Goal: Communication & Community: Share content

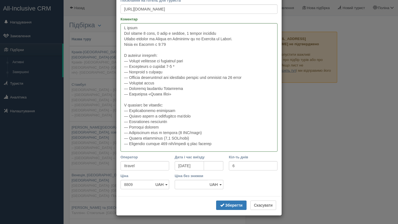
scroll to position [71, 0]
click at [229, 210] on button "Зберегти" at bounding box center [231, 205] width 30 height 9
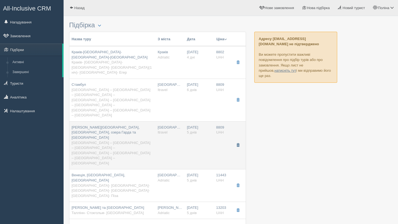
click at [238, 144] on span "button" at bounding box center [237, 145] width 3 height 3
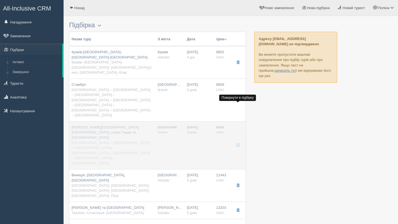
click at [238, 144] on span "button" at bounding box center [237, 145] width 3 height 3
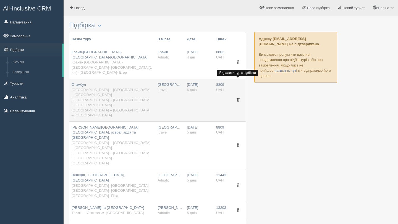
click at [238, 98] on span "button" at bounding box center [237, 99] width 3 height 3
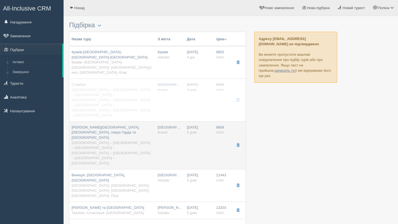
click at [185, 122] on td "09.01.2026 5 днів" at bounding box center [199, 146] width 29 height 48
type input "[PERSON_NAME][GEOGRAPHIC_DATA], [GEOGRAPHIC_DATA], озера Гарда та [GEOGRAPHIC_D…"
type input "[GEOGRAPHIC_DATA] – [GEOGRAPHIC_DATA] – [GEOGRAPHIC_DATA] – [GEOGRAPHIC_DATA] –…"
type input "[URL][DOMAIN_NAME]"
type textarea "Lor ip 8 dolo, 2 sitame consecte, 5 adip e seddoei Tempo incididu ut Labore et …"
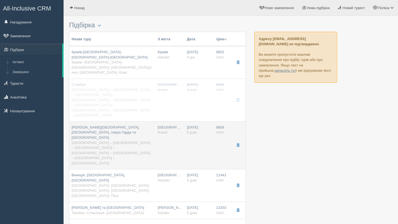
type input "5"
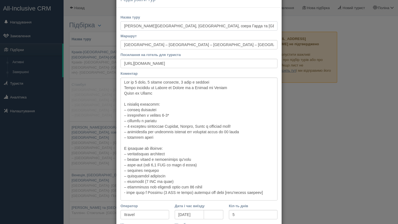
scroll to position [0, 0]
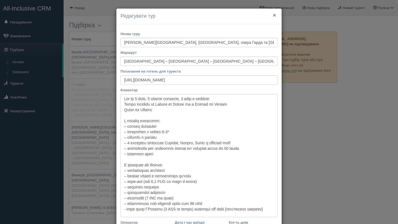
click at [273, 12] on button "×" at bounding box center [274, 15] width 3 height 6
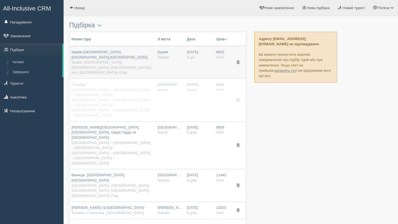
click at [174, 59] on td "Краків Adriatic" at bounding box center [169, 62] width 29 height 33
type input "Краків-[GEOGRAPHIC_DATA]-[GEOGRAPHIC_DATA]-[GEOGRAPHIC_DATA]"
type input "Краків- [GEOGRAPHIC_DATA]- [GEOGRAPHIC_DATA]- [GEOGRAPHIC_DATA](1 ніч)- [GEOGRA…"
type input "[URL][DOMAIN_NAME]"
type textarea "Не дивлячись на те, що тур триває всього-навсього 4 дні, програма тура дуже цік…"
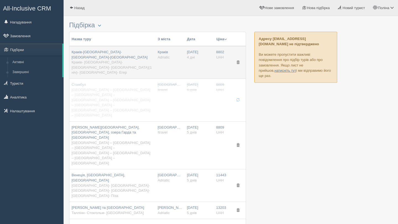
type input "Adriatic"
type input "4"
type input "8802"
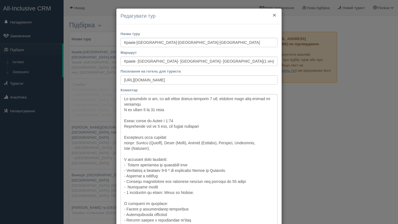
click at [273, 14] on button "×" at bounding box center [274, 15] width 3 height 6
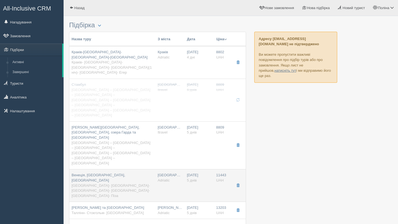
click at [172, 170] on td "Будапешт Adriatic" at bounding box center [169, 186] width 29 height 33
type input "Венеція, [GEOGRAPHIC_DATA], [GEOGRAPHIC_DATA]"
type input "[GEOGRAPHIC_DATA]- [GEOGRAPHIC_DATA]- [GEOGRAPHIC_DATA]- [GEOGRAPHIC_DATA]- [GE…"
type input "[URL][DOMAIN_NAME]"
type textarea "Автобусний тур на 5 днів з 2 нічними переїздами. Нічний переїзд зі Львова до Ве…"
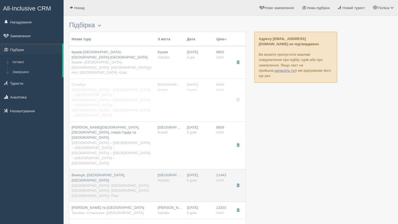
type input "5"
type input "11443"
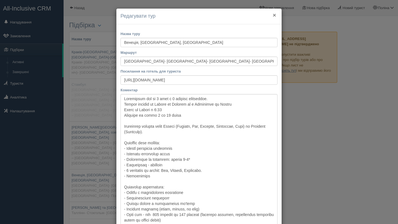
click at [273, 15] on button "×" at bounding box center [274, 15] width 3 height 6
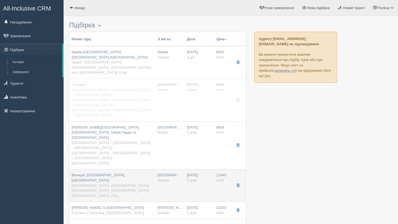
click at [174, 170] on td "Будапешт Adriatic" at bounding box center [169, 186] width 29 height 33
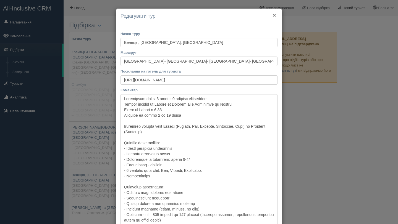
click at [275, 16] on button "×" at bounding box center [274, 15] width 3 height 6
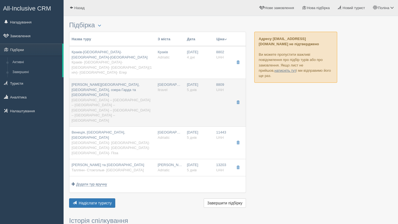
click at [167, 88] on span "Itravel" at bounding box center [162, 90] width 10 height 4
type input "[PERSON_NAME][GEOGRAPHIC_DATA], [GEOGRAPHIC_DATA], озера Гарда та [GEOGRAPHIC_D…"
type input "Львів – Венеція – Верона – озеро Гарда – Мілан – озеро Комо – Львів"
type input "https://docs.google.com/document/d/1eGdCv8n3657tm6G2woVc-pvqhCyLXm6XfESovLARq4k…"
type textarea "Тур на 5 днів, 2 нічних переїзди, 2 ночі в готелях Нічні переїзди зі Львова до …"
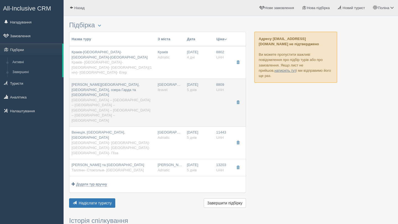
type input "Itravel"
type input "5"
type input "8809"
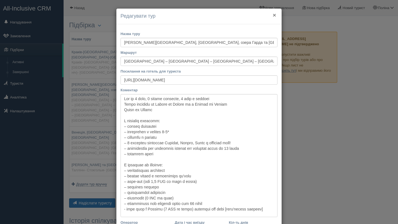
click at [273, 14] on button "×" at bounding box center [274, 15] width 3 height 6
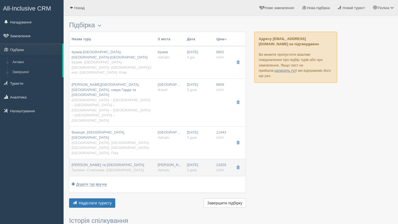
click at [105, 168] on span "Таллінн- Стокгольм- Рига" at bounding box center [108, 170] width 72 height 4
type input "Таллінн та Стокгольм"
type input "Таллінн- Стокгольм- Рига"
type input "https://adriatic-travel.com.ua/get_program.php?p=cGsIZwtAOw"
type textarea "Автобусний тур на 5 днів з 2 нічними переїздами + морський круїз по Балтійськом…"
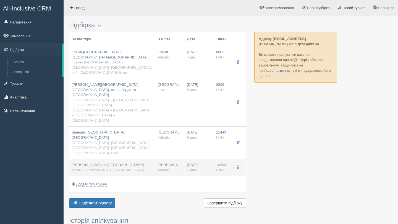
type input "Adriatic"
type input "13203"
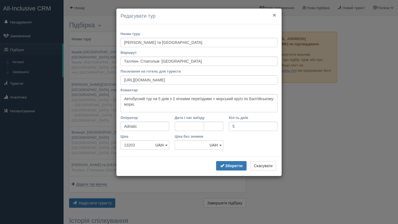
click at [273, 15] on button "×" at bounding box center [274, 15] width 3 height 6
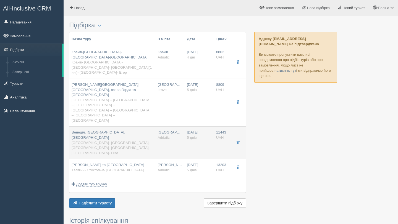
click at [165, 136] on span "Adriatic" at bounding box center [163, 138] width 12 height 4
type input "Венеція, Флоренція, Рим"
type input "Будапешт- Венеція- Рим- Ватикан- Флоренція- Піза"
type input "https://adriatic-travel.com.ua/get_program.php?p=dG8ACSFU"
type textarea "Автобусний тур на 5 днів з 2 нічними переїздами. Нічний переїзд зі Львова до Ве…"
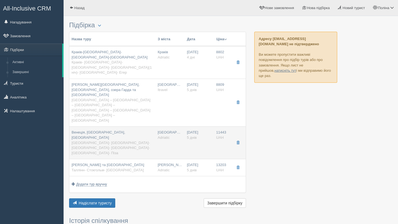
type input "11443"
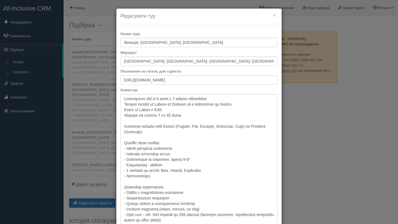
click at [274, 19] on h4 "Редагувати тур" at bounding box center [198, 16] width 157 height 7
click at [274, 14] on button "×" at bounding box center [274, 15] width 3 height 6
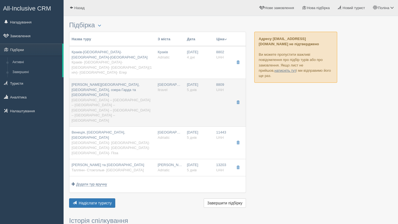
click at [123, 82] on div "Італія - Венеція, Мілан, озера Гарда та Комо Львів – Венеція – Верона – озеро Г…" at bounding box center [113, 102] width 82 height 41
type input "[PERSON_NAME][GEOGRAPHIC_DATA], [GEOGRAPHIC_DATA], озера Гарда та [GEOGRAPHIC_D…"
type input "[GEOGRAPHIC_DATA] – [GEOGRAPHIC_DATA] – [GEOGRAPHIC_DATA] – [GEOGRAPHIC_DATA] –…"
type input "https://docs.google.com/document/d/1eGdCv8n3657tm6G2woVc-pvqhCyLXm6XfESovLARq4k…"
type textarea "Тур на 5 днів, 2 нічних переїзди, 2 ночі в готелях Нічні переїзди зі Львова до …"
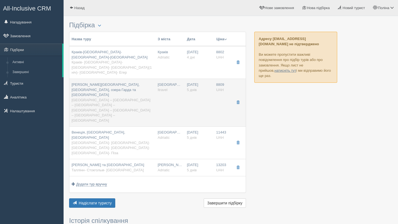
type input "Itravel"
type input "8809"
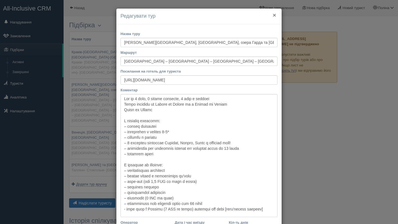
click at [274, 15] on button "×" at bounding box center [274, 15] width 3 height 6
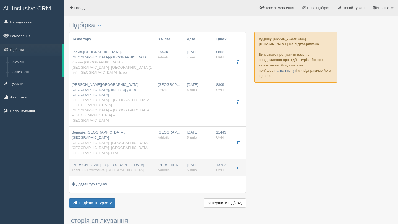
click at [124, 159] on td "Таллінн та Стокгольм Таллінн- Стокгольм- Рига" at bounding box center [112, 167] width 86 height 17
type input "[PERSON_NAME] та [GEOGRAPHIC_DATA]"
type input "Таллінн- Стокгольм- [GEOGRAPHIC_DATA]"
type input "https://adriatic-travel.com.ua/get_program.php?p=cGsIZwtAOw"
type textarea "Автобусний тур на 5 днів з 2 нічними переїздами + морський круїз по Балтійськом…"
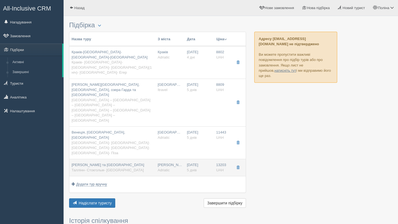
type input "Adriatic"
type input "13203"
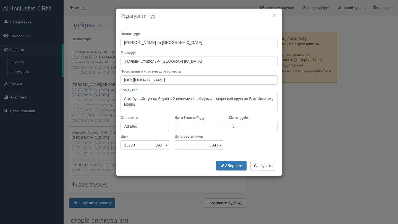
click at [183, 104] on textarea "Автобусний тур на 5 днів з 2 нічними переїздами + морський круїз по Балтійськом…" at bounding box center [198, 103] width 157 height 18
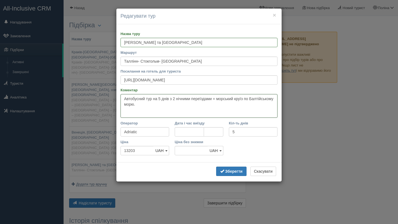
paste textarea "У цьому турі відвідаємо такі міста: Таллінн (Естонія), Стокгольм (Швеція). Дета…"
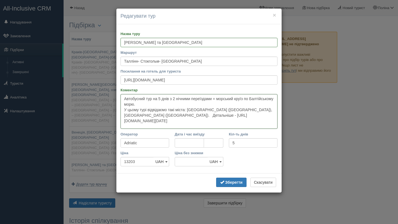
drag, startPoint x: 122, startPoint y: 114, endPoint x: 183, endPoint y: 126, distance: 61.8
click at [183, 126] on textarea "Автобусний тур на 5 днів з 2 нічними переїздами + морський круїз по Балтійськом…" at bounding box center [198, 111] width 157 height 35
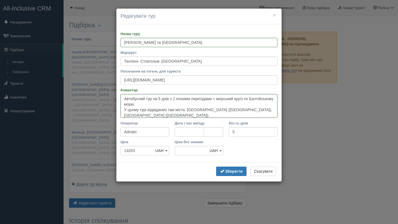
click at [169, 107] on textarea "Автобусний тур на 5 днів з 2 нічними переїздами + морський круїз по Балтійськом…" at bounding box center [198, 106] width 157 height 24
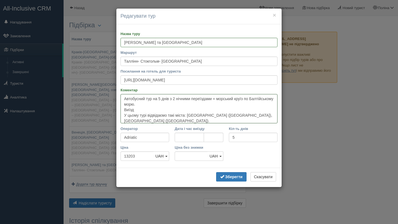
click at [143, 112] on textarea "Автобусний тур на 5 днів з 2 нічними переїздами + морський круїз по Балтійськом…" at bounding box center [198, 108] width 157 height 29
type textarea "Автобусний тур на 5 днів з 2 нічними переїздами + морський круїз по Балтійськом…"
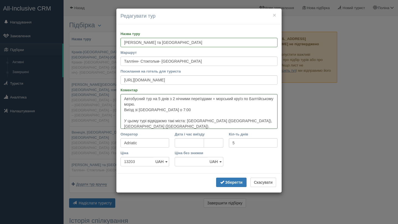
click at [266, 119] on textarea "Автобусний тур на 5 днів з 2 нічними переїздами + морський круїз по Балтійськом…" at bounding box center [198, 111] width 157 height 35
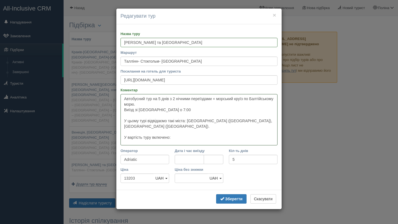
click at [130, 140] on textarea "Автобусний тур на 5 днів з 2 нічними переїздами + морський круїз по Балтійськом…" at bounding box center [198, 119] width 157 height 51
paste textarea "Проїзд автобусом єврокласу Супровід керівником групи Проживання в комфортабельн…"
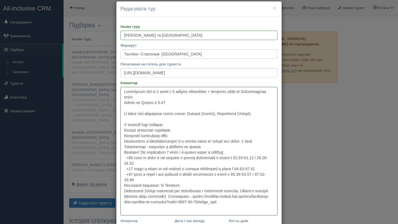
scroll to position [7, 0]
click at [124, 128] on textarea "Коментар" at bounding box center [198, 151] width 157 height 129
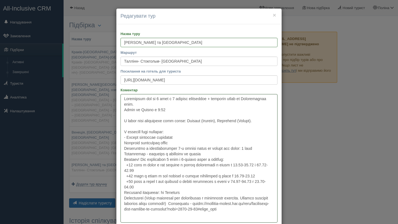
click at [124, 143] on textarea "Коментар" at bounding box center [198, 158] width 157 height 129
click at [123, 149] on textarea "Коментар" at bounding box center [198, 158] width 157 height 129
click at [123, 156] on textarea "Коментар" at bounding box center [198, 158] width 157 height 129
click at [122, 160] on textarea "Коментар" at bounding box center [198, 158] width 157 height 129
click at [147, 188] on textarea "Коментар" at bounding box center [198, 158] width 157 height 129
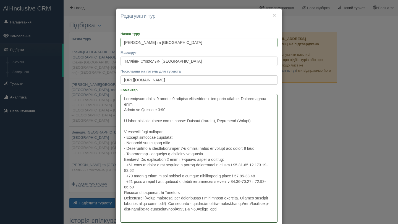
click at [122, 194] on textarea "Коментар" at bounding box center [198, 158] width 157 height 129
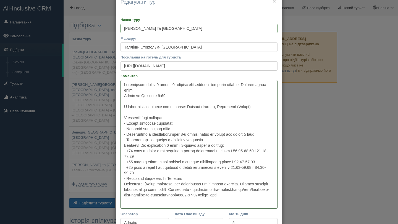
scroll to position [15, 0]
click at [123, 183] on textarea "Коментар" at bounding box center [198, 144] width 157 height 129
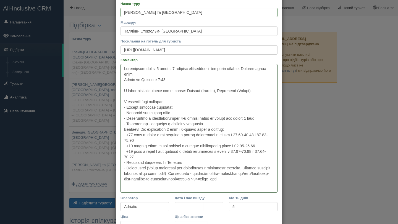
scroll to position [35, 0]
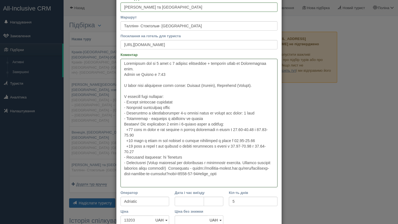
drag, startPoint x: 151, startPoint y: 162, endPoint x: 171, endPoint y: 187, distance: 31.8
click at [171, 187] on textarea "Коментар" at bounding box center [198, 123] width 157 height 129
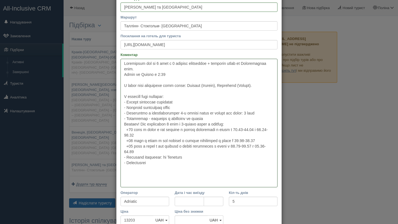
scroll to position [0, 0]
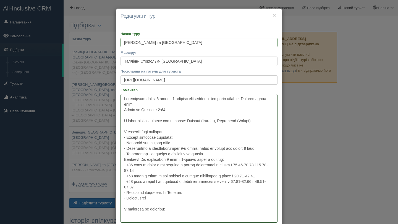
paste textarea "Проїзд в громадському транспорті Факультативні екскурсії Вхідні квитки в екскур…"
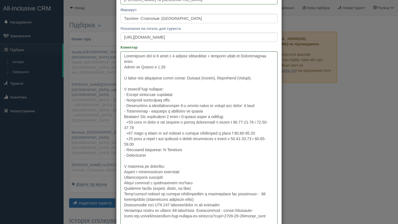
click at [123, 172] on textarea "Коментар" at bounding box center [198, 140] width 157 height 178
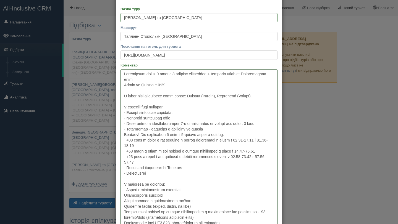
scroll to position [28, 0]
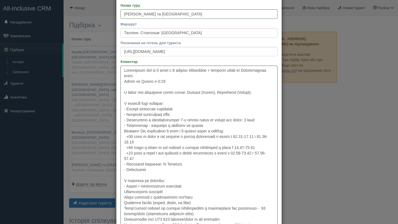
click at [124, 193] on textarea "Коментар" at bounding box center [198, 155] width 157 height 178
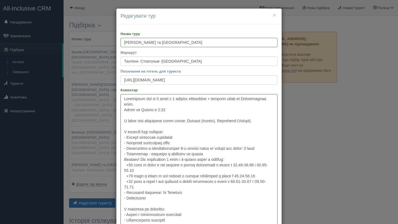
scroll to position [29, 0]
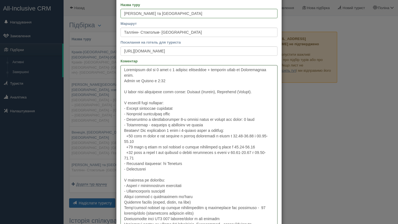
click at [122, 197] on textarea "Коментар" at bounding box center [198, 154] width 157 height 178
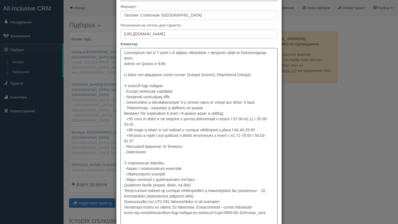
scroll to position [48, 0]
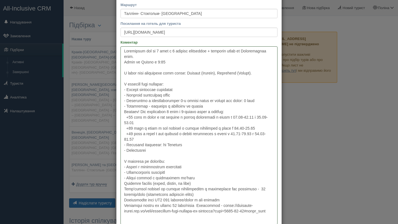
click at [123, 182] on textarea "Коментар" at bounding box center [198, 135] width 157 height 178
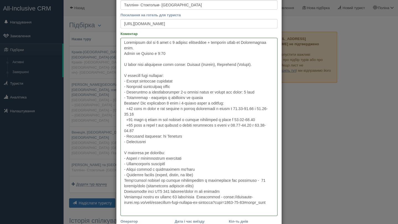
scroll to position [76, 0]
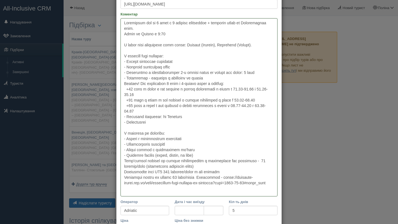
click at [122, 159] on textarea "Коментар" at bounding box center [198, 107] width 157 height 178
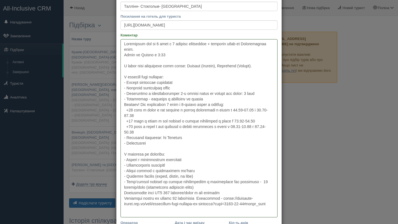
scroll to position [56, 0]
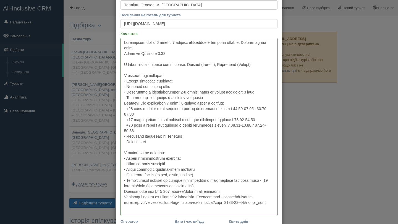
click at [123, 191] on textarea "Коментар" at bounding box center [198, 127] width 157 height 178
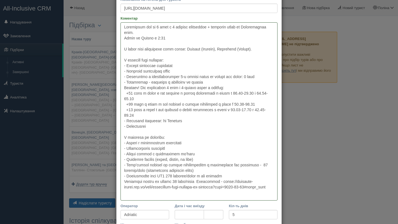
scroll to position [73, 0]
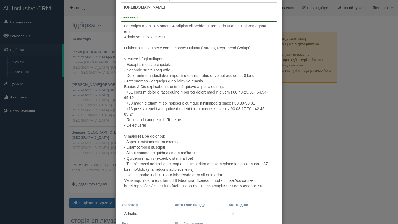
click at [122, 182] on textarea "Коментар" at bounding box center [198, 110] width 157 height 178
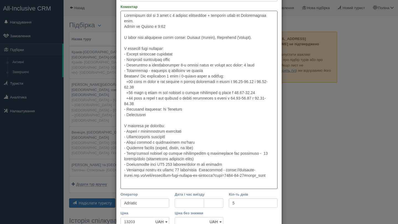
scroll to position [84, 0]
drag, startPoint x: 211, startPoint y: 168, endPoint x: 219, endPoint y: 183, distance: 16.8
click at [219, 183] on textarea "Коментар" at bounding box center [198, 99] width 157 height 178
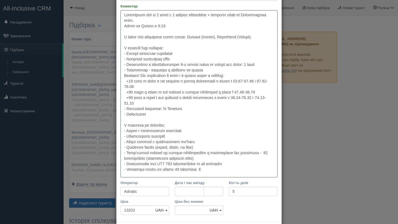
scroll to position [32, 0]
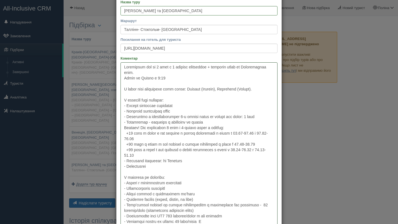
type textarea "Loremipsum dol si 1 amet c 6 adipisc elitseddoe + temporin utlab et Doloremagna…"
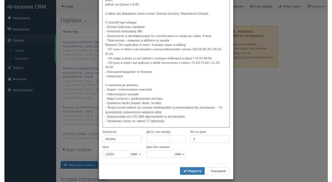
scroll to position [105, 0]
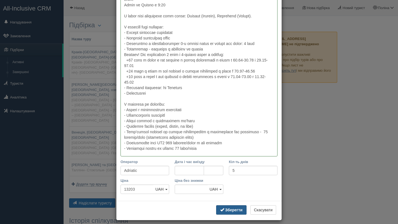
click at [230, 209] on b "Зберегти" at bounding box center [233, 210] width 17 height 4
type textarea "Loremipsum dol si 1 amet c 6 adipisc elitseddoe + temporin utlab et Doloremagna…"
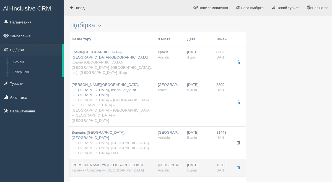
click at [121, 159] on td "[PERSON_NAME] та [GEOGRAPHIC_DATA] [GEOGRAPHIC_DATA]- [GEOGRAPHIC_DATA]" at bounding box center [112, 167] width 86 height 17
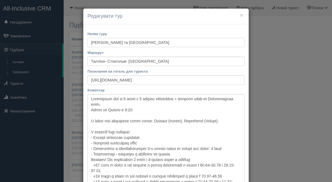
scroll to position [152, 0]
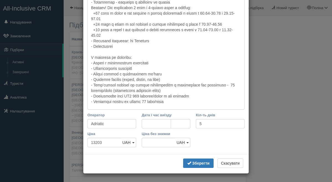
click at [200, 169] on div "Зберегти Скасувати" at bounding box center [165, 163] width 165 height 19
click at [198, 165] on b "Зберегти" at bounding box center [200, 163] width 17 height 4
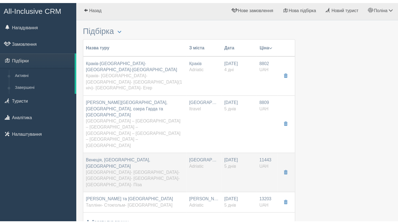
scroll to position [0, 0]
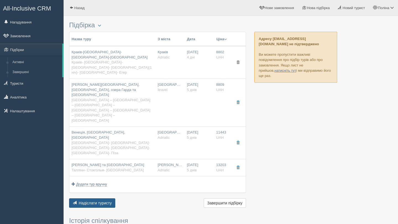
click at [95, 201] on span "Надіслати туристу" at bounding box center [95, 203] width 33 height 4
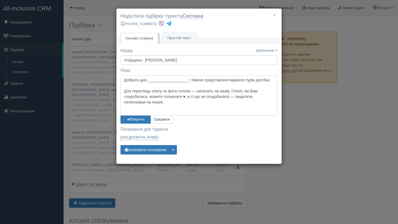
click at [158, 84] on textarea "Доброго дня, ___________________! Нижче представлені варіанти турів для Вас. Дл…" at bounding box center [198, 95] width 157 height 40
click at [142, 61] on input "Угорщина - Лія Круїз" at bounding box center [198, 60] width 157 height 9
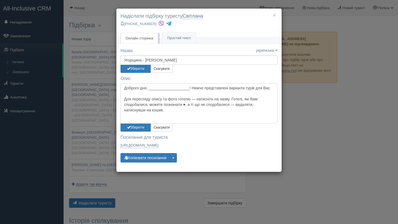
click at [188, 89] on textarea "Доброго дня, ___________________! Нижче представлені варіанти турів для Вас. Дл…" at bounding box center [198, 103] width 157 height 40
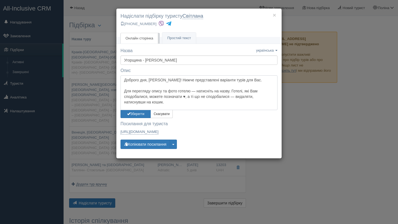
click at [249, 80] on textarea "Доброго дня, Світлана! Нижче представлені варіанти турів для Вас. Для перегляду…" at bounding box center [198, 92] width 157 height 35
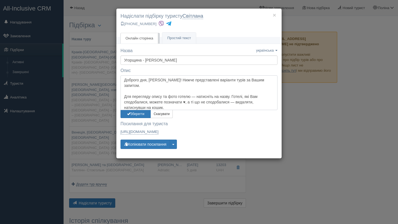
click at [192, 91] on textarea "Доброго дня, Світлана! Нижче представлені варіанти турів за Вашим запитом. Для …" at bounding box center [198, 92] width 157 height 35
click at [226, 91] on textarea "Доброго дня, Світлана! Нижче представлені варіанти турів за Вашим запитом. Для …" at bounding box center [198, 92] width 157 height 35
type textarea "Доброго дня, Світлана! Нижче представлені варіанти турів за Вашим запитом. Для …"
click at [138, 113] on button "Зберегти" at bounding box center [135, 114] width 30 height 8
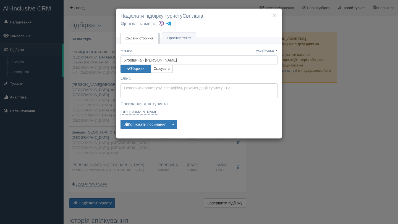
click at [142, 59] on input "Угорщина - Лія Круїз" at bounding box center [198, 60] width 157 height 9
type input "Угорщина, [GEOGRAPHIC_DATA][PERSON_NAME]"
click at [141, 68] on button "Зберегти" at bounding box center [135, 69] width 30 height 8
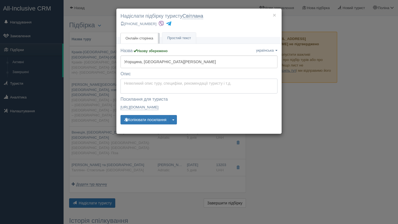
click at [145, 86] on textarea at bounding box center [198, 86] width 157 height 15
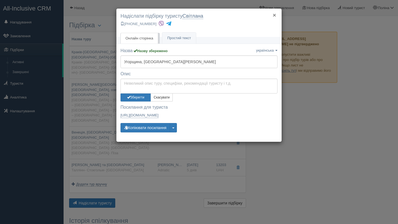
click at [275, 17] on button "×" at bounding box center [274, 15] width 3 height 6
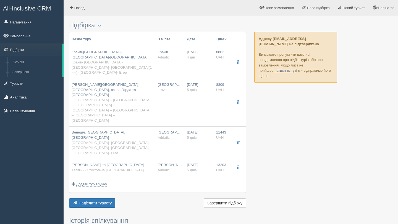
click at [90, 149] on div "Назва туру З міста Дата Ціна Спочатку дешеві Спочатку дорогі Масова знижка Крак…" at bounding box center [157, 121] width 177 height 178
click at [90, 199] on button "Надіслати туристу Надіслати" at bounding box center [92, 203] width 46 height 9
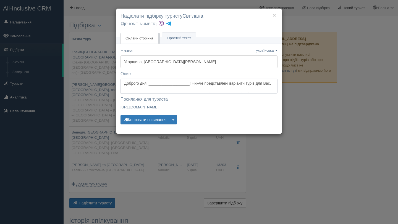
click at [157, 85] on textarea "Доброго дня, ___________________! Нижче представлені варіанти турів для Вас. Дл…" at bounding box center [198, 86] width 157 height 15
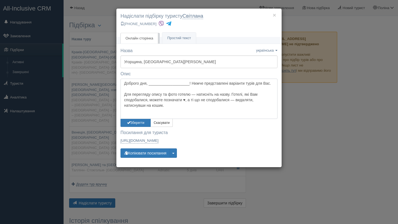
drag, startPoint x: 190, startPoint y: 83, endPoint x: 150, endPoint y: 85, distance: 39.6
click at [150, 85] on textarea "Доброго дня, ___________________! Нижче представлені варіанти турів для Вас. Дл…" at bounding box center [198, 99] width 157 height 40
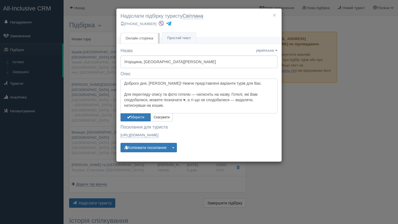
click at [254, 82] on textarea "Доброго дня, Світлана! Нижче представлені варіанти турів для Вас. Для перегляду…" at bounding box center [198, 96] width 157 height 35
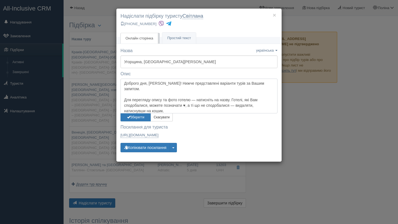
click at [193, 95] on textarea "Доброго дня, Світлана! Нижче представлені варіанти турів за Вашим запитом. Для …" at bounding box center [198, 96] width 157 height 35
click at [227, 94] on textarea "Доброго дня, Світлана! Нижче представлені варіанти турів за Вашим запитом. Для …" at bounding box center [198, 96] width 157 height 35
type textarea "Доброго дня, Світлана! Нижче представлені варіанти турів за Вашим запитом. Для …"
click at [142, 115] on button "Зберегти" at bounding box center [135, 118] width 30 height 8
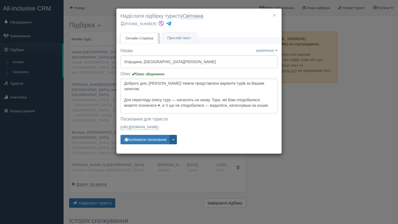
click at [177, 143] on button "button" at bounding box center [173, 139] width 7 height 9
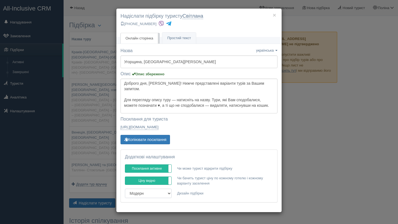
click at [168, 195] on select "Модерн Новий рік Літо" at bounding box center [148, 193] width 47 height 9
click at [189, 34] on link "Простий текст Текст" at bounding box center [179, 38] width 34 height 11
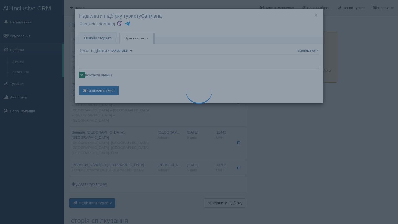
type textarea "Доброго дня, Світлана! Нижче представлені варіанти турів за Вашим запитом. Для …"
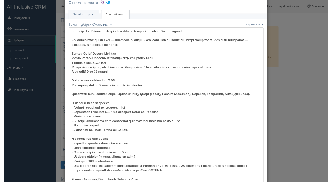
scroll to position [22, 0]
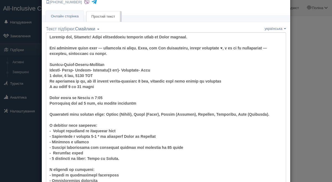
click at [295, 50] on div "× Надіслати підбірку туристу [GEOGRAPHIC_DATA] [PHONE_NUMBER] Онлайн сторінка О…" at bounding box center [166, 91] width 332 height 182
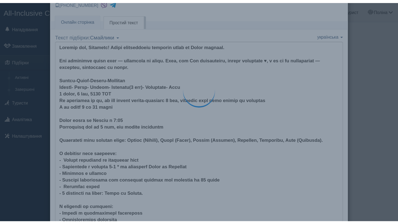
scroll to position [0, 0]
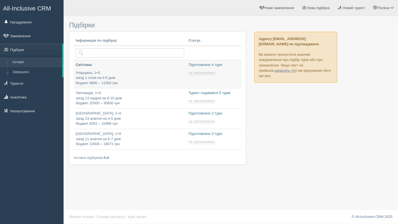
type input "[DATE] 11:55"
type input "2025-10-10 18:20"
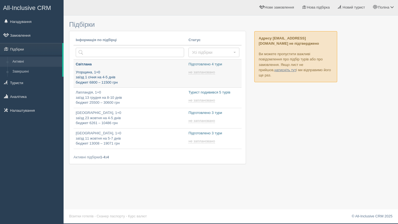
type input "2025-10-10 16:55"
click at [100, 65] on p "Світлана" at bounding box center [130, 64] width 108 height 5
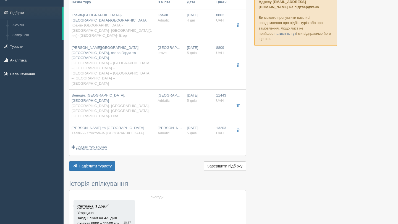
scroll to position [90, 0]
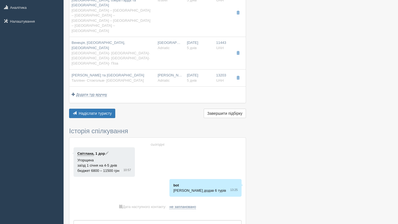
drag, startPoint x: 223, startPoint y: 145, endPoint x: 176, endPoint y: 145, distance: 46.7
click at [176, 145] on div "сьогодні Світлана , 1 дор Угорщина заїзд 1 січня на 4-5 днів бюджет 6800 – 1150…" at bounding box center [157, 170] width 168 height 57
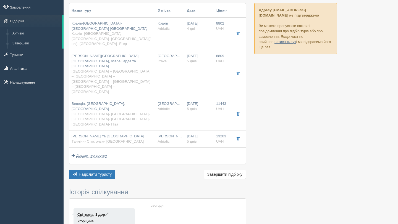
scroll to position [0, 0]
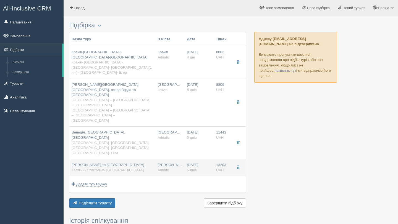
click at [188, 159] on td "30.12.2025 5 днів" at bounding box center [199, 167] width 29 height 17
type input "Таллінн та Стокгольм"
type input "Таллінн- Стокгольм- [GEOGRAPHIC_DATA]"
type input "https://adriatic-travel.com.ua/get_program.php?p=cGsIZwtAOw"
type textarea "Автобусний тур на 5 днів з 2 нічними переїздами + морський круїз по Балтійськом…"
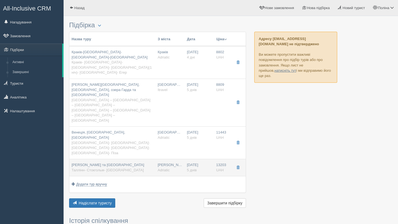
type input "Adriatic"
type input "5"
type input "13203"
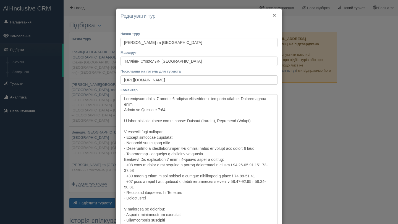
click at [274, 16] on button "×" at bounding box center [274, 15] width 3 height 6
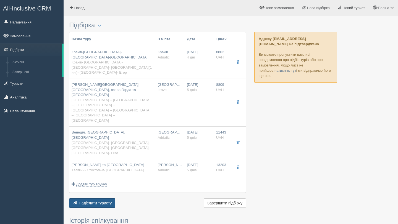
click at [106, 201] on span "Надіслати туристу" at bounding box center [95, 203] width 33 height 4
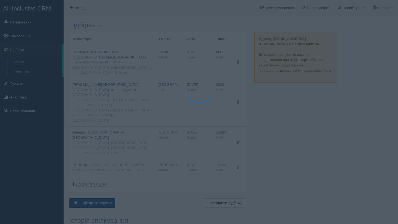
type textarea "Доброго дня, Світлана! Нижче представлені варіанти турів за Вашим запитом. Для …"
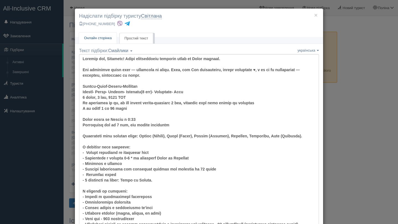
click at [96, 39] on span "Онлайн сторінка" at bounding box center [98, 38] width 28 height 4
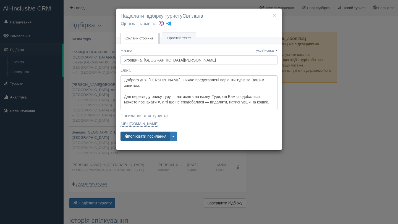
click at [155, 136] on button "Копіювати посилання" at bounding box center [144, 136] width 49 height 9
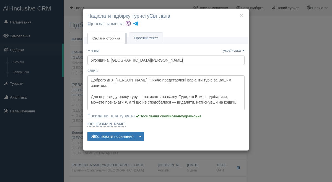
click at [296, 116] on div "× Надіслати підбірку туристу [GEOGRAPHIC_DATA] [PHONE_NUMBER] Онлайн сторінка О…" at bounding box center [166, 91] width 332 height 182
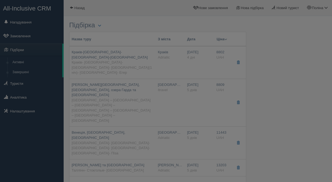
click at [296, 116] on div "× Надіслати підбірку туристу [GEOGRAPHIC_DATA] [PHONE_NUMBER] Онлайн сторінка О…" at bounding box center [166, 91] width 332 height 182
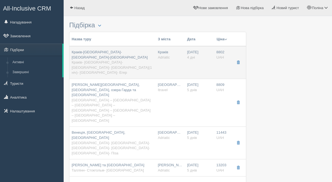
click at [114, 61] on div "Краків-[GEOGRAPHIC_DATA]-[GEOGRAPHIC_DATA]-[GEOGRAPHIC_DATA] [GEOGRAPHIC_DATA]-…" at bounding box center [113, 63] width 82 height 26
type input "Краків-[GEOGRAPHIC_DATA]-[GEOGRAPHIC_DATA]-[GEOGRAPHIC_DATA]"
type input "Краків- [GEOGRAPHIC_DATA]- [GEOGRAPHIC_DATA]- [GEOGRAPHIC_DATA](1 ніч)- [GEOGRA…"
type input "[URL][DOMAIN_NAME]"
type textarea "Не дивлячись на те, що тур триває всього-навсього 4 дні, програма тура дуже цік…"
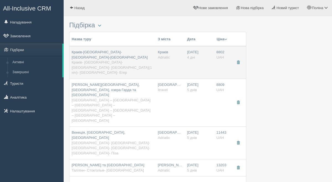
type input "4"
type input "8802"
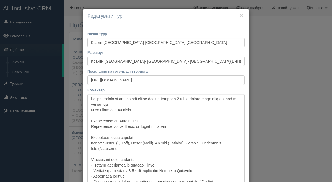
click at [268, 103] on div "× Редагувати тур Назва туру [GEOGRAPHIC_DATA]-[GEOGRAPHIC_DATA]-[GEOGRAPHIC_DAT…" at bounding box center [166, 91] width 332 height 182
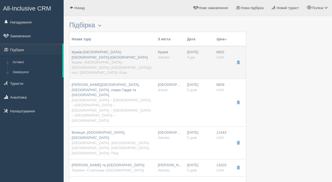
click at [120, 60] on span "Краків- [GEOGRAPHIC_DATA]- [GEOGRAPHIC_DATA]- [GEOGRAPHIC_DATA](1 ніч)- [GEOGRA…" at bounding box center [112, 67] width 80 height 14
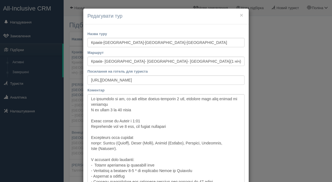
click at [268, 122] on div "× Редагувати тур Назва туру [GEOGRAPHIC_DATA]-[GEOGRAPHIC_DATA]-[GEOGRAPHIC_DAT…" at bounding box center [166, 91] width 332 height 182
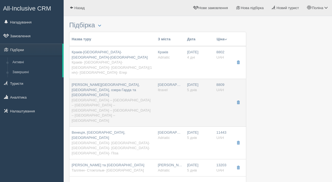
click at [107, 82] on div "Італія - Венеція, Мілан, озера Гарда та Комо Львів – Венеція – Верона – озеро Г…" at bounding box center [113, 102] width 82 height 41
type input "[PERSON_NAME][GEOGRAPHIC_DATA], [GEOGRAPHIC_DATA], озера Гарда та [GEOGRAPHIC_D…"
type input "[GEOGRAPHIC_DATA] – [GEOGRAPHIC_DATA] – [GEOGRAPHIC_DATA] – [GEOGRAPHIC_DATA] –…"
type input "[URL][DOMAIN_NAME]"
type textarea "Lor ip 8 dolo, 2 sitame consecte, 5 adip e seddoei Tempo incididu ut Labore et …"
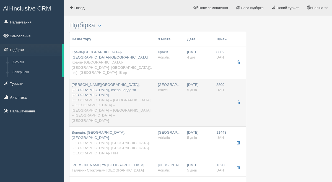
type input "Itravel"
type input "5"
type input "8809"
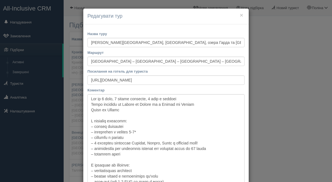
click at [265, 109] on div "× Редагувати тур Назва [GEOGRAPHIC_DATA] [GEOGRAPHIC_DATA], [GEOGRAPHIC_DATA], …" at bounding box center [166, 91] width 332 height 182
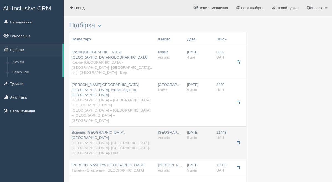
click at [121, 130] on div "Венеція, [GEOGRAPHIC_DATA], [GEOGRAPHIC_DATA] [GEOGRAPHIC_DATA]- [GEOGRAPHIC_DA…" at bounding box center [113, 143] width 82 height 26
type input "Венеція, [GEOGRAPHIC_DATA], [GEOGRAPHIC_DATA]"
type input "[GEOGRAPHIC_DATA]- [GEOGRAPHIC_DATA]- [GEOGRAPHIC_DATA]- [GEOGRAPHIC_DATA]- [GE…"
type input "[URL][DOMAIN_NAME]"
type textarea "Автобусний тур на 5 днів з 2 нічними переїздами. Нічний переїзд зі Львова до Ве…"
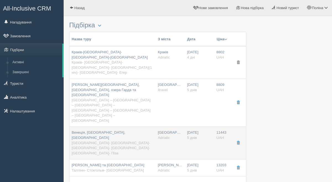
type input "Adriatic"
type input "11443"
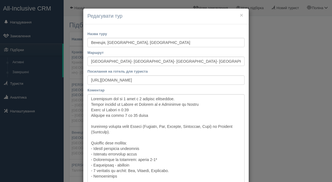
click at [269, 124] on div "× Редагувати тур Назва туру [GEOGRAPHIC_DATA], [GEOGRAPHIC_DATA], [GEOGRAPHIC_D…" at bounding box center [166, 91] width 332 height 182
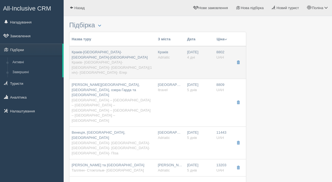
click at [110, 65] on div "Краків-[GEOGRAPHIC_DATA]-[GEOGRAPHIC_DATA]-[GEOGRAPHIC_DATA] [GEOGRAPHIC_DATA]-…" at bounding box center [113, 63] width 82 height 26
type input "Краків-[GEOGRAPHIC_DATA]-[GEOGRAPHIC_DATA]-[GEOGRAPHIC_DATA]"
type input "Краків- [GEOGRAPHIC_DATA]- [GEOGRAPHIC_DATA]- [GEOGRAPHIC_DATA](1 ніч)- [GEOGRA…"
type input "[URL][DOMAIN_NAME]"
type textarea "Не дивлячись на те, що тур триває всього-навсього 4 дні, програма тура дуже цік…"
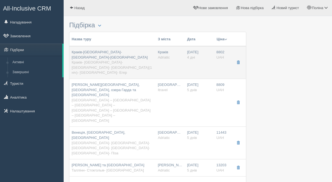
type input "4"
type input "8802"
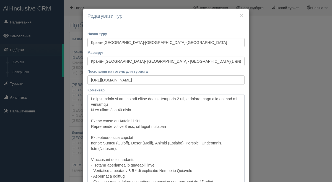
click at [114, 121] on textarea "Коментар" at bounding box center [165, 172] width 157 height 156
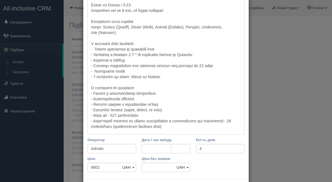
scroll to position [141, 0]
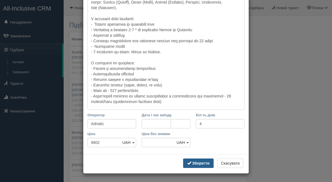
type textarea "Lo ipsumdolo si am, co adi elitse doeius-temporin 5 utl, etdolore magn aliq eni…"
click at [200, 164] on b "Зберегти" at bounding box center [200, 163] width 17 height 4
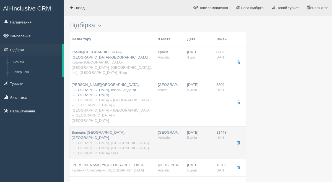
click at [128, 141] on span "[GEOGRAPHIC_DATA]- [GEOGRAPHIC_DATA]- [GEOGRAPHIC_DATA]- [GEOGRAPHIC_DATA]- [GE…" at bounding box center [111, 148] width 78 height 14
type input "Венеція, [GEOGRAPHIC_DATA], [GEOGRAPHIC_DATA]"
type input "[GEOGRAPHIC_DATA]- [GEOGRAPHIC_DATA]- [GEOGRAPHIC_DATA]- [GEOGRAPHIC_DATA]- [GE…"
type input "[URL][DOMAIN_NAME]"
type textarea "Автобусний тур на 5 днів з 2 нічними переїздами. Нічний переїзд зі Львова до Ве…"
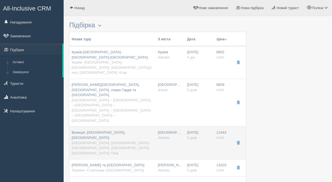
type input "5"
type input "11443"
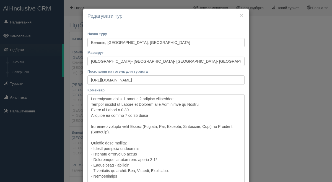
click at [263, 118] on div "× Редагувати тур Назва туру [GEOGRAPHIC_DATA], [GEOGRAPHIC_DATA], [GEOGRAPHIC_D…" at bounding box center [166, 91] width 332 height 182
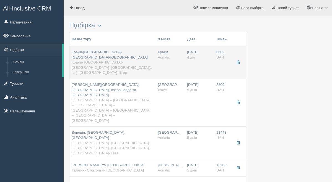
click at [110, 61] on div "Краків-[GEOGRAPHIC_DATA]-[GEOGRAPHIC_DATA]-[GEOGRAPHIC_DATA] [GEOGRAPHIC_DATA]-…" at bounding box center [113, 63] width 82 height 26
type input "Краків-[GEOGRAPHIC_DATA]-[GEOGRAPHIC_DATA]-[GEOGRAPHIC_DATA]"
type input "Краків- [GEOGRAPHIC_DATA]- [GEOGRAPHIC_DATA]- [GEOGRAPHIC_DATA](1 ніч)- [GEOGRA…"
type input "[URL][DOMAIN_NAME]"
type textarea "Lo ipsumdolo si am, co adi elitse doeius-temporin 5 utl, etdolore magn aliq eni…"
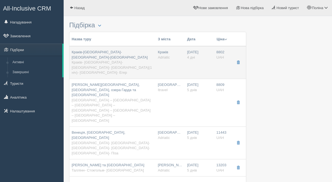
type input "4"
type input "8802"
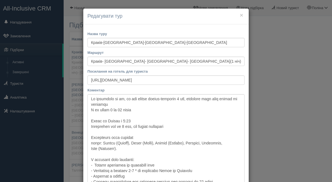
click at [275, 117] on div "× Редагувати тур Назва туру [GEOGRAPHIC_DATA]-[GEOGRAPHIC_DATA]-[GEOGRAPHIC_DAT…" at bounding box center [166, 91] width 332 height 182
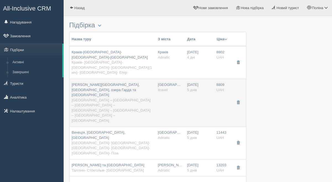
click at [136, 83] on span "[PERSON_NAME][GEOGRAPHIC_DATA], [GEOGRAPHIC_DATA], озера Гарда та [GEOGRAPHIC_D…" at bounding box center [106, 90] width 68 height 14
type input "[PERSON_NAME][GEOGRAPHIC_DATA], [GEOGRAPHIC_DATA], озера Гарда та [GEOGRAPHIC_D…"
type input "[GEOGRAPHIC_DATA] – [GEOGRAPHIC_DATA] – [GEOGRAPHIC_DATA] – [GEOGRAPHIC_DATA] –…"
type input "[URL][DOMAIN_NAME]"
type textarea "Lor ip 8 dolo, 2 sitame consecte, 5 adip e seddoei Tempo incididu ut Labore et …"
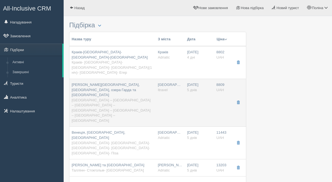
type input "Itravel"
type input "5"
type input "8809"
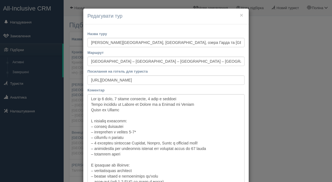
click at [282, 130] on div "× Редагувати тур Назва [GEOGRAPHIC_DATA] [GEOGRAPHIC_DATA], [GEOGRAPHIC_DATA], …" at bounding box center [166, 91] width 332 height 182
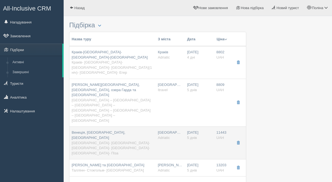
click at [122, 141] on span "[GEOGRAPHIC_DATA]- [GEOGRAPHIC_DATA]- [GEOGRAPHIC_DATA]- [GEOGRAPHIC_DATA]- [GE…" at bounding box center [111, 148] width 78 height 14
type input "Венеція, [GEOGRAPHIC_DATA], [GEOGRAPHIC_DATA]"
type input "[GEOGRAPHIC_DATA]- [GEOGRAPHIC_DATA]- [GEOGRAPHIC_DATA]- [GEOGRAPHIC_DATA]- [GE…"
type input "[URL][DOMAIN_NAME]"
type textarea "Автобусний тур на 5 днів з 2 нічними переїздами. Нічний переїзд зі Львова до Ве…"
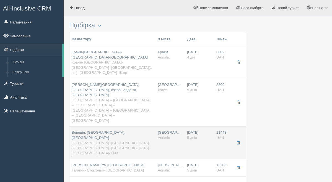
type input "Adriatic"
type input "11443"
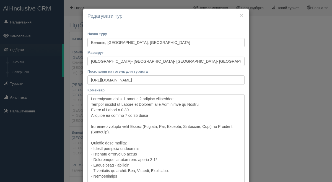
click at [260, 127] on div "× Редагувати тур Назва туру [GEOGRAPHIC_DATA], [GEOGRAPHIC_DATA], [GEOGRAPHIC_D…" at bounding box center [166, 91] width 332 height 182
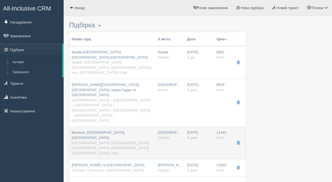
click at [127, 141] on span "[GEOGRAPHIC_DATA]- [GEOGRAPHIC_DATA]- [GEOGRAPHIC_DATA]- [GEOGRAPHIC_DATA]- [GE…" at bounding box center [111, 148] width 78 height 14
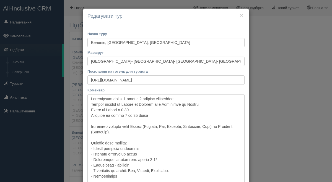
click at [278, 109] on div "× Редагувати тур Назва туру [GEOGRAPHIC_DATA], [GEOGRAPHIC_DATA], [GEOGRAPHIC_D…" at bounding box center [166, 91] width 332 height 182
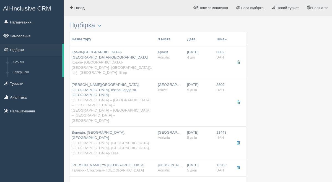
click at [132, 177] on td "Додати тур вручну Додати авіа вручну Додати тур вручну Додати круїз вручну" at bounding box center [157, 185] width 176 height 16
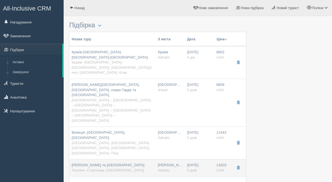
click at [132, 159] on td "[PERSON_NAME] та [GEOGRAPHIC_DATA] [GEOGRAPHIC_DATA]- [GEOGRAPHIC_DATA]" at bounding box center [112, 167] width 86 height 17
type input "[PERSON_NAME] та [GEOGRAPHIC_DATA]"
type input "Таллінн- Стокгольм- [GEOGRAPHIC_DATA]"
type input "[URL][DOMAIN_NAME]"
type textarea "Loremipsum dol si 1 amet c 6 adipisc elitseddoe + temporin utlab et Doloremagna…"
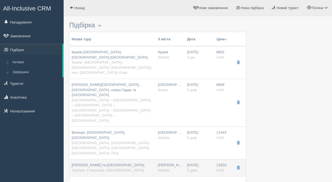
type input "13203"
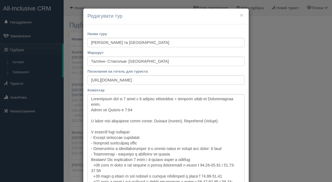
click at [260, 120] on div "× Редагувати тур Назва туру [GEOGRAPHIC_DATA] та [GEOGRAPHIC_DATA] Маршрут [GEO…" at bounding box center [166, 91] width 332 height 182
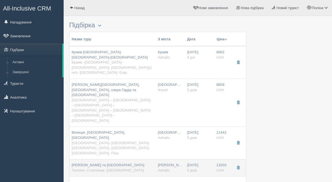
click at [116, 168] on span "Таллінн- Стокгольм- [GEOGRAPHIC_DATA]" at bounding box center [108, 170] width 72 height 4
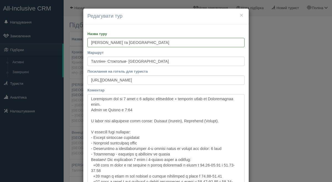
drag, startPoint x: 140, startPoint y: 111, endPoint x: 71, endPoint y: 111, distance: 69.1
click at [71, 111] on div "× Редагувати тур Назва туру [GEOGRAPHIC_DATA] та [GEOGRAPHIC_DATA] Маршрут [GEO…" at bounding box center [166, 91] width 332 height 182
click at [285, 116] on div "× Редагувати тур Назва туру [GEOGRAPHIC_DATA] та [GEOGRAPHIC_DATA] Маршрут [GEO…" at bounding box center [166, 91] width 332 height 182
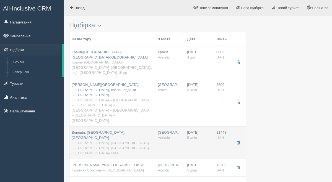
click at [126, 141] on span "[GEOGRAPHIC_DATA]- [GEOGRAPHIC_DATA]- [GEOGRAPHIC_DATA]- [GEOGRAPHIC_DATA]- [GE…" at bounding box center [111, 148] width 78 height 14
type input "Венеція, [GEOGRAPHIC_DATA], [GEOGRAPHIC_DATA]"
type input "[GEOGRAPHIC_DATA]- [GEOGRAPHIC_DATA]- [GEOGRAPHIC_DATA]- [GEOGRAPHIC_DATA]- [GE…"
type input "[URL][DOMAIN_NAME]"
type textarea "Автобусний тур на 5 днів з 2 нічними переїздами. Нічний переїзд зі Львова до Ве…"
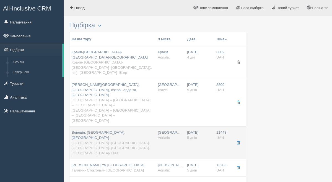
type input "11443"
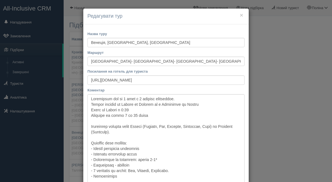
click at [275, 117] on div "× Редагувати тур Назва туру [GEOGRAPHIC_DATA], [GEOGRAPHIC_DATA], [GEOGRAPHIC_D…" at bounding box center [166, 91] width 332 height 182
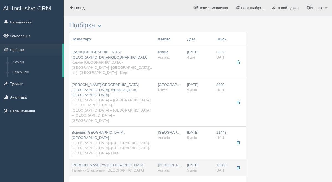
click at [132, 159] on td "[PERSON_NAME] та [GEOGRAPHIC_DATA] [GEOGRAPHIC_DATA]- [GEOGRAPHIC_DATA]" at bounding box center [112, 167] width 86 height 17
type input "[PERSON_NAME] та [GEOGRAPHIC_DATA]"
type input "Таллінн- Стокгольм- [GEOGRAPHIC_DATA]"
type input "[URL][DOMAIN_NAME]"
type textarea "Loremipsum dol si 1 amet c 6 adipisc elitseddoe + temporin utlab et Doloremagna…"
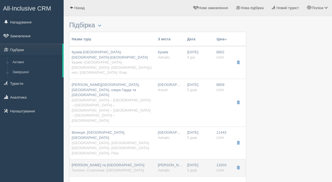
type input "13203"
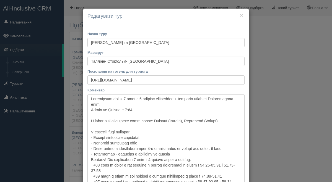
click at [237, 20] on h4 "Редагувати тур" at bounding box center [165, 16] width 157 height 7
click at [241, 17] on button "×" at bounding box center [241, 15] width 3 height 6
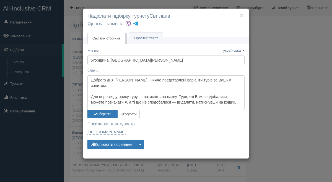
drag, startPoint x: 180, startPoint y: 91, endPoint x: 147, endPoint y: 91, distance: 33.7
click at [147, 91] on textarea "Доброго дня, Світлана! Нижче представлені варіанти турів за Вашим запитом. Для …" at bounding box center [165, 92] width 157 height 35
drag, startPoint x: 144, startPoint y: 91, endPoint x: 181, endPoint y: 93, distance: 36.8
click at [181, 93] on textarea "Доброго дня, Світлана! Нижче представлені варіанти турів за Вашим запитом. Для …" at bounding box center [165, 92] width 157 height 35
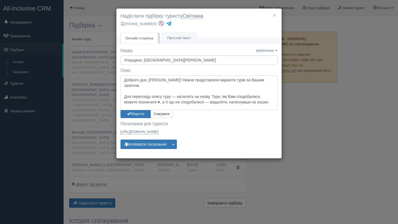
click at [212, 103] on textarea "Доброго дня, Світлана! Нижче представлені варіанти турів за Вашим запитом. Для …" at bounding box center [198, 92] width 157 height 35
click at [213, 91] on textarea "Доброго дня, Світлана! Нижче представлені варіанти турів за Вашим запитом. Для …" at bounding box center [198, 92] width 157 height 35
type textarea "Доброго дня, [PERSON_NAME]! Нижче представлені варіанти турів за Вашим запитом.…"
click at [132, 114] on button "Зберегти" at bounding box center [135, 114] width 30 height 8
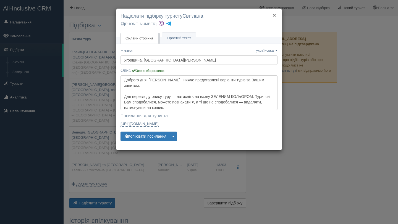
click at [273, 16] on button "×" at bounding box center [274, 15] width 3 height 6
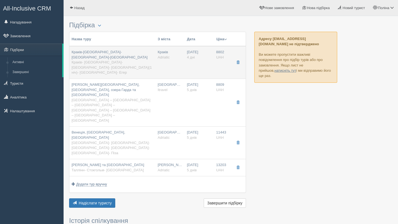
click at [114, 62] on div "Краків-[GEOGRAPHIC_DATA]-[GEOGRAPHIC_DATA]-[GEOGRAPHIC_DATA] [GEOGRAPHIC_DATA]-…" at bounding box center [113, 63] width 82 height 26
type input "Краків-[GEOGRAPHIC_DATA]-[GEOGRAPHIC_DATA]-[GEOGRAPHIC_DATA]"
type input "Краків- [GEOGRAPHIC_DATA]- [GEOGRAPHIC_DATA]- [GEOGRAPHIC_DATA](1 ніч)- [GEOGRA…"
type input "[URL][DOMAIN_NAME]"
type textarea "Lo ipsumdolo si am, co adi elitse doeius-temporin 5 utl, etdolore magn aliq eni…"
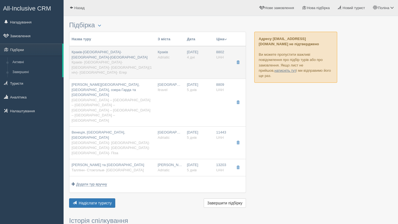
type input "4"
type input "8802"
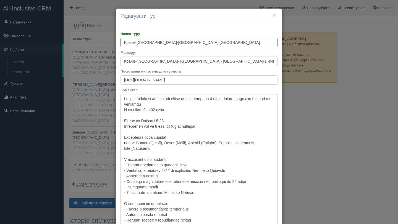
drag, startPoint x: 243, startPoint y: 78, endPoint x: 122, endPoint y: 81, distance: 121.3
click at [122, 81] on input "[URL][DOMAIN_NAME]" at bounding box center [198, 79] width 157 height 9
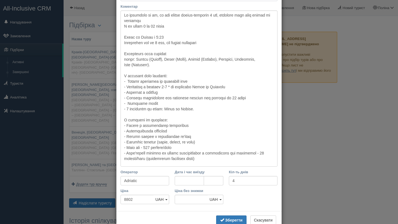
scroll to position [84, 0]
click at [220, 159] on textarea "Коментар" at bounding box center [198, 88] width 157 height 156
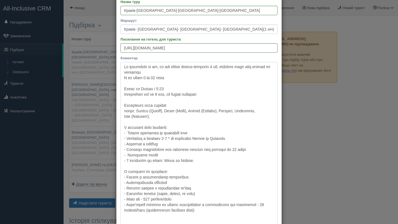
scroll to position [0, 0]
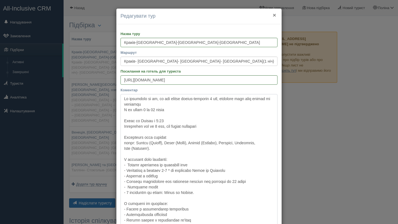
type textarea "Не дивлячись на те, що тур триває всього-навсього 4 дні, програма тура дуже цік…"
click at [275, 15] on button "×" at bounding box center [274, 15] width 3 height 6
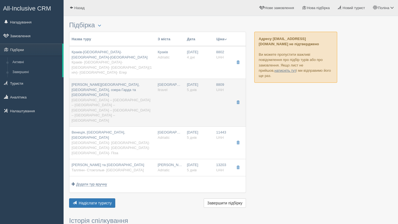
click at [138, 98] on span "[GEOGRAPHIC_DATA] – [GEOGRAPHIC_DATA] – [GEOGRAPHIC_DATA] – [GEOGRAPHIC_DATA] –…" at bounding box center [111, 110] width 79 height 25
type input "[PERSON_NAME][GEOGRAPHIC_DATA], [GEOGRAPHIC_DATA], озера Гарда та [GEOGRAPHIC_D…"
type input "[GEOGRAPHIC_DATA] – [GEOGRAPHIC_DATA] – [GEOGRAPHIC_DATA] – [GEOGRAPHIC_DATA] –…"
type input "[URL][DOMAIN_NAME]"
type textarea "Lor ip 8 dolo, 2 sitame consecte, 5 adip e seddoei Tempo incididu ut Labore et …"
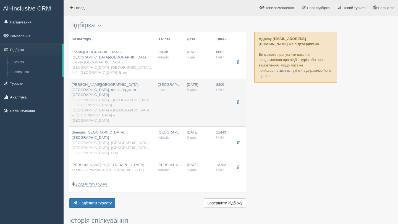
type input "Itravel"
type input "5"
type input "8809"
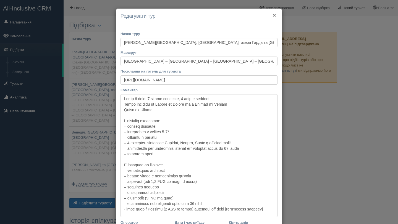
click at [275, 15] on button "×" at bounding box center [274, 15] width 3 height 6
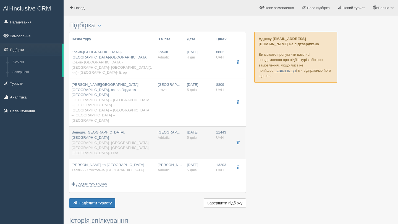
click at [133, 130] on div "Венеція, [GEOGRAPHIC_DATA], [GEOGRAPHIC_DATA] [GEOGRAPHIC_DATA]- [GEOGRAPHIC_DA…" at bounding box center [113, 143] width 82 height 26
type input "Венеція, [GEOGRAPHIC_DATA], [GEOGRAPHIC_DATA]"
type input "[GEOGRAPHIC_DATA]- [GEOGRAPHIC_DATA]- [GEOGRAPHIC_DATA]- [GEOGRAPHIC_DATA]- [GE…"
type input "[URL][DOMAIN_NAME]"
type textarea "Автобусний тур на 5 днів з 2 нічними переїздами. Нічний переїзд зі Львова до Ве…"
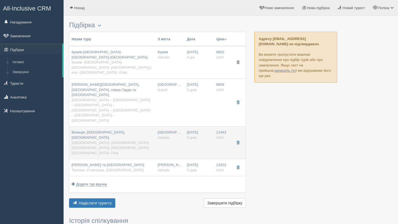
type input "Adriatic"
type input "11443"
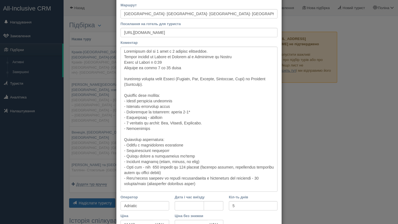
scroll to position [51, 0]
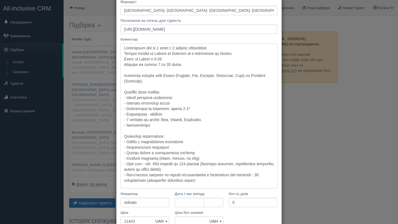
click at [155, 147] on textarea "Коментар" at bounding box center [198, 115] width 157 height 145
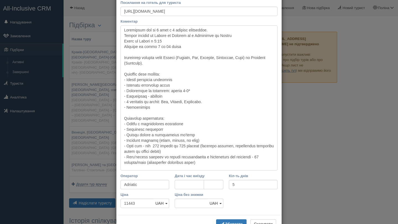
scroll to position [83, 0]
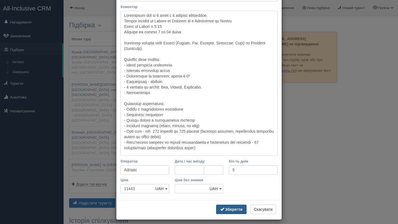
type textarea "Loremipsum dol si 2 amet c 9 adipisc elitseddoe. Tempor incidid ut Labore et Do…"
click at [234, 209] on b "Зберегти" at bounding box center [233, 210] width 17 height 4
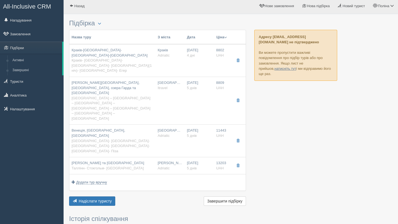
scroll to position [4, 0]
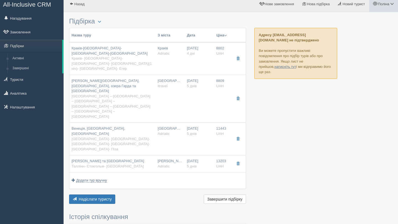
click at [393, 4] on span at bounding box center [392, 4] width 4 height 4
click at [356, 23] on link "Мій профіль" at bounding box center [367, 21] width 60 height 12
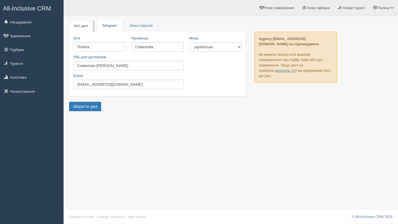
click at [117, 23] on link "Telegram" at bounding box center [109, 25] width 25 height 11
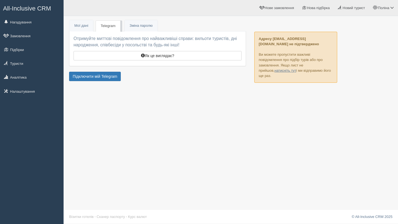
click at [110, 81] on div "Підключити мій Telegram" at bounding box center [157, 77] width 177 height 11
click at [109, 78] on link "Підключити мій Telegram" at bounding box center [95, 76] width 52 height 9
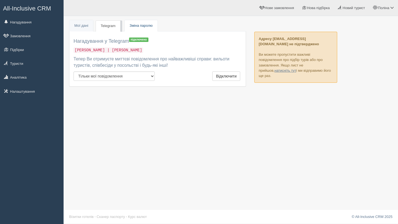
click at [140, 26] on span "Зміна паролю" at bounding box center [141, 25] width 23 height 4
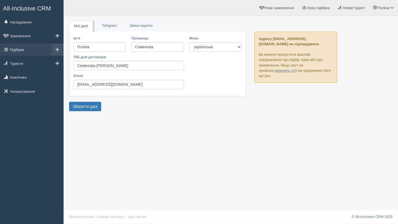
click at [24, 51] on link "Підбірки" at bounding box center [32, 50] width 64 height 12
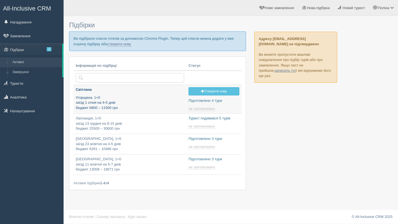
type input "[DATE] 11:55"
click at [122, 103] on p "Угорщина, 1+0 заїзд 1 січня на 4-5 днів бюджет 6800 – 11500 грн" at bounding box center [130, 102] width 108 height 15
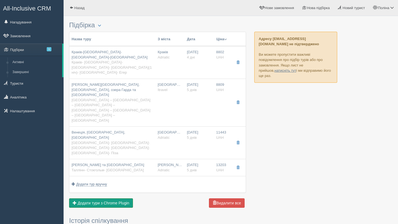
click at [108, 201] on span "Додати тури з Chrome Plugin" at bounding box center [104, 203] width 52 height 4
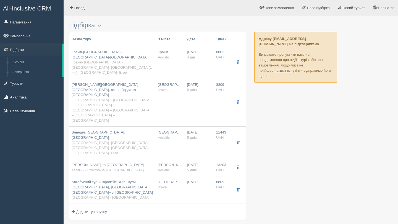
click at [219, 39] on button "Ціна" at bounding box center [221, 39] width 11 height 6
click at [210, 48] on link "Спочатку дешеві" at bounding box center [202, 47] width 54 height 9
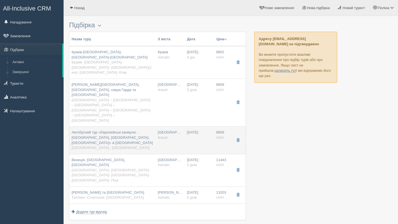
click at [97, 130] on span "Автобусний тур «Європейські канікули - [GEOGRAPHIC_DATA], [GEOGRAPHIC_DATA], [G…" at bounding box center [112, 137] width 81 height 14
type input "Автобусний тур «Європейські канікули - [GEOGRAPHIC_DATA], [GEOGRAPHIC_DATA], [G…"
type input "[GEOGRAPHIC_DATA] - [GEOGRAPHIC_DATA]"
type input "[URL][DOMAIN_NAME]"
type input "Itravel"
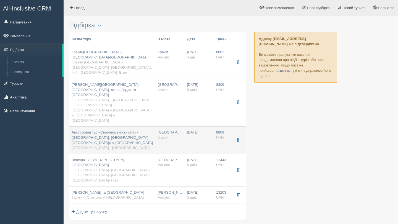
type input "8809"
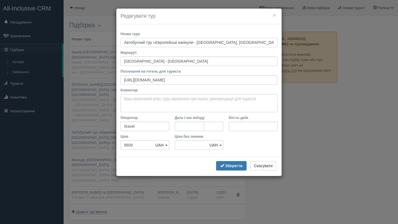
drag, startPoint x: 202, startPoint y: 43, endPoint x: 106, endPoint y: 44, distance: 95.6
click at [106, 44] on div "× Редагувати тур Назва туру Автобусний тур «Європейські канікули - [GEOGRAPHIC_…" at bounding box center [199, 112] width 398 height 224
drag, startPoint x: 188, startPoint y: 45, endPoint x: 164, endPoint y: 41, distance: 24.1
click at [164, 41] on input "[GEOGRAPHIC_DATA], [GEOGRAPHIC_DATA], [GEOGRAPHIC_DATA]» зі [GEOGRAPHIC_DATA]" at bounding box center [198, 42] width 157 height 9
type input "[GEOGRAPHIC_DATA], [GEOGRAPHIC_DATA], [GEOGRAPHIC_DATA]"
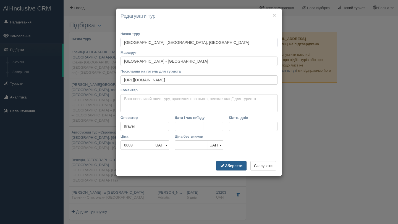
type input "[GEOGRAPHIC_DATA], [GEOGRAPHIC_DATA], [GEOGRAPHIC_DATA]"
click at [235, 167] on b "Зберегти" at bounding box center [233, 166] width 17 height 4
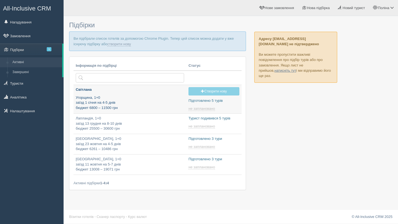
type input "[DATE] 11:55"
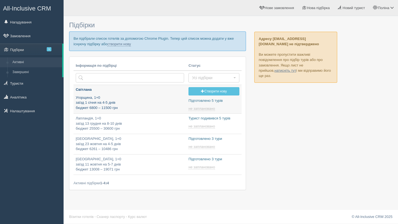
click at [88, 91] on p "Світлана" at bounding box center [130, 89] width 108 height 5
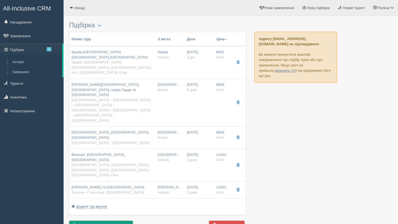
click at [118, 224] on span "Додати тури з Chrome Plugin" at bounding box center [104, 226] width 52 height 4
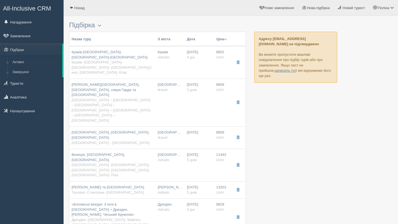
click at [227, 38] on span "button" at bounding box center [225, 39] width 3 height 3
click at [213, 48] on link "Спочатку дешеві" at bounding box center [202, 47] width 54 height 9
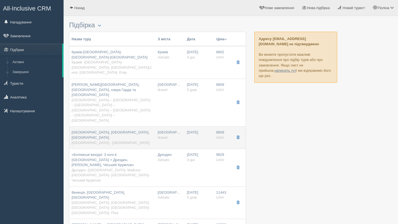
click at [123, 127] on td "[GEOGRAPHIC_DATA], [GEOGRAPHIC_DATA], [GEOGRAPHIC_DATA] [GEOGRAPHIC_DATA] - [GE…" at bounding box center [112, 138] width 86 height 22
type input "[GEOGRAPHIC_DATA], [GEOGRAPHIC_DATA], [GEOGRAPHIC_DATA]"
type input "[GEOGRAPHIC_DATA] - [GEOGRAPHIC_DATA]"
type input "[URL][DOMAIN_NAME]"
type input "Itravel"
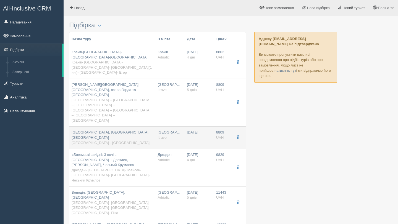
type input "8809"
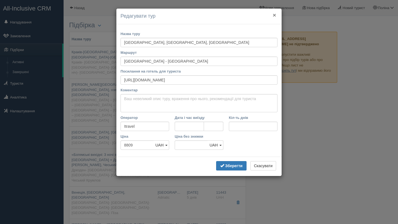
click at [274, 17] on button "×" at bounding box center [274, 15] width 3 height 6
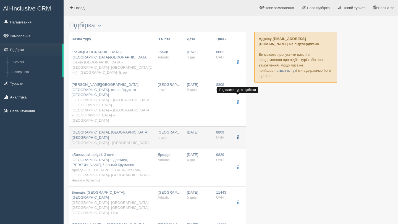
click at [239, 136] on span "button" at bounding box center [237, 137] width 3 height 3
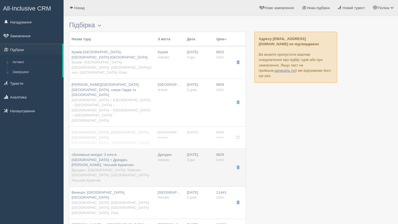
click at [119, 168] on span "Дрезден- [GEOGRAPHIC_DATA]- Майсен- [GEOGRAPHIC_DATA]- [GEOGRAPHIC_DATA]- Чеськ…" at bounding box center [111, 175] width 78 height 14
type input "«Богемські вихідні: 3 ночі в [GEOGRAPHIC_DATA] + Дрезден, [PERSON_NAME], Чеськи…"
type input "Дрезден- [GEOGRAPHIC_DATA]- Майсен- [GEOGRAPHIC_DATA]- [GEOGRAPHIC_DATA]- Чеськ…"
type input "[URL][DOMAIN_NAME][DATE]"
type input "Adriatic"
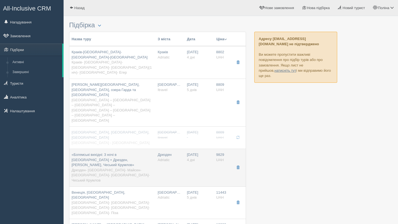
type input "4"
type input "9829"
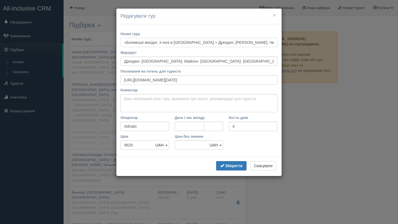
drag, startPoint x: 161, startPoint y: 41, endPoint x: 120, endPoint y: 40, distance: 40.9
click at [120, 40] on input "«Богемські вихідні: 3 ночі в [GEOGRAPHIC_DATA] + Дрезден, [PERSON_NAME], Чеськи…" at bounding box center [198, 42] width 157 height 9
click at [235, 44] on input "3 ночі в Празі + Дрезден, [PERSON_NAME], Чеський Крумлов»" at bounding box center [198, 42] width 157 height 9
type input "3 ночі в Празі + Дрезден, [PERSON_NAME], Чеський Крумлов"
click at [188, 98] on textarea "Коментар" at bounding box center [198, 103] width 157 height 18
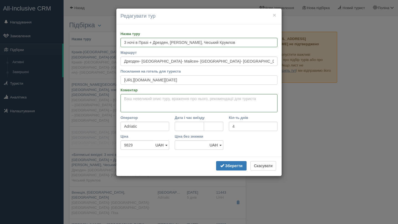
drag, startPoint x: 257, startPoint y: 78, endPoint x: 111, endPoint y: 84, distance: 146.3
click at [111, 84] on div "× Редагувати тур Назва туру 3 ночі в [GEOGRAPHIC_DATA] + Дрезден, [PERSON_NAME]…" at bounding box center [199, 112] width 398 height 224
paste input "[URL][DOMAIN_NAME]"
type input "[URL][DOMAIN_NAME]"
click at [126, 103] on textarea "Коментар" at bounding box center [198, 103] width 157 height 18
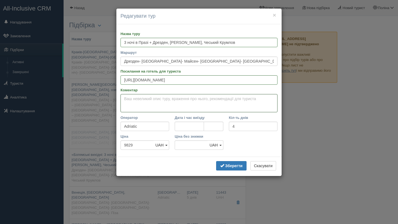
paste textarea "Автобусний тур на 4 дні, без нічних переїздів: Детальніше - [URL][DOMAIN_NAME][…"
drag, startPoint x: 212, startPoint y: 98, endPoint x: 237, endPoint y: 114, distance: 28.7
click at [237, 114] on div "Назва туру 3 ночі в [GEOGRAPHIC_DATA] + Дрезден, [PERSON_NAME], Чеський Крумлов…" at bounding box center [198, 90] width 165 height 133
type textarea "Автобусний тур на 4 дні, без нічних переїздів."
click at [237, 164] on b "Зберегти" at bounding box center [233, 166] width 17 height 4
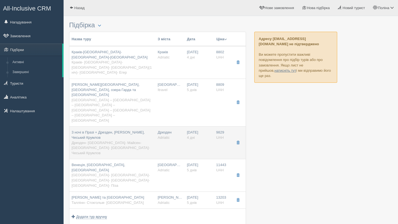
click at [165, 127] on td "Дрезден Adriatic" at bounding box center [169, 143] width 29 height 33
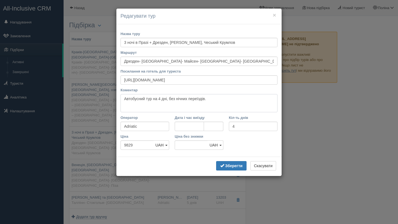
click at [212, 102] on textarea "Автобусний тур на 4 дні, без нічних переїздів." at bounding box center [198, 103] width 157 height 18
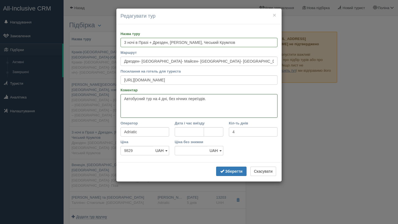
paste textarea "Відвідаємо такі казкові міста [GEOGRAPHIC_DATA]: [GEOGRAPHIC_DATA], [GEOGRAPHIC…"
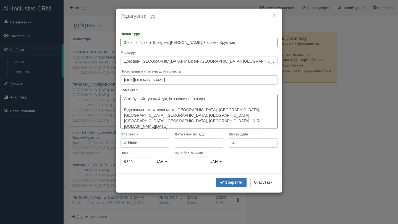
drag, startPoint x: 193, startPoint y: 116, endPoint x: 229, endPoint y: 121, distance: 36.0
click at [229, 121] on textarea "Автобусний тур на 4 дні, без нічних переїздів. Відвідаємо такі казкові міста [G…" at bounding box center [198, 111] width 157 height 35
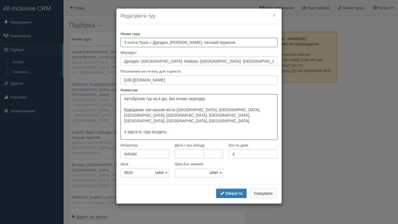
paste textarea "Проїзд автобусом єврокласу Супровід керівником групи Проживання по маршруту: го…"
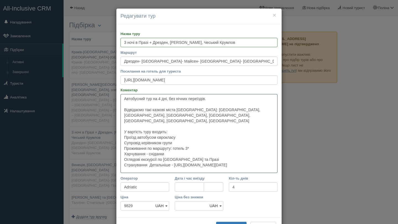
click at [123, 132] on textarea "Автобусний тур на 4 дні, без нічних переїздів. Відвідаємо такі казкові міста [G…" at bounding box center [198, 133] width 157 height 79
click at [124, 137] on textarea "Автобусний тур на 4 дні, без нічних переїздів. Відвідаємо такі казкові міста [G…" at bounding box center [198, 133] width 157 height 79
click at [124, 143] on textarea "Автобусний тур на 4 дні, без нічних переїздів. Відвідаємо такі казкові міста [G…" at bounding box center [198, 133] width 157 height 79
click at [194, 144] on textarea "Автобусний тур на 4 дні, без нічних переїздів. Відвідаємо такі казкові міста [G…" at bounding box center [198, 133] width 157 height 79
click at [193, 144] on textarea "Автобусний тур на 4 дні, без нічних переїздів. Відвідаємо такі казкові міста [G…" at bounding box center [198, 133] width 157 height 79
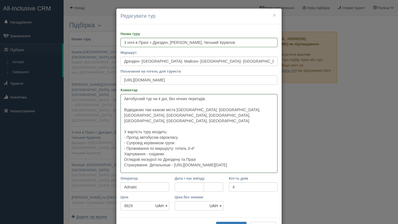
click at [123, 149] on textarea "Автобусний тур на 4 дні, без нічних переїздів. Відвідаємо такі казкові міста [G…" at bounding box center [198, 133] width 157 height 79
click at [124, 156] on textarea "Автобусний тур на 4 дні, без нічних переїздів. Відвідаємо такі казкові міста [G…" at bounding box center [198, 133] width 157 height 79
click at [124, 160] on textarea "Автобусний тур на 4 дні, без нічних переїздів. Відвідаємо такі казкові міста [G…" at bounding box center [198, 133] width 157 height 79
drag, startPoint x: 151, startPoint y: 159, endPoint x: 167, endPoint y: 174, distance: 22.1
click at [167, 174] on div "Назва туру 3 ночі в [GEOGRAPHIC_DATA] + Дрезден, [PERSON_NAME], Чеський Крумлов…" at bounding box center [198, 121] width 165 height 194
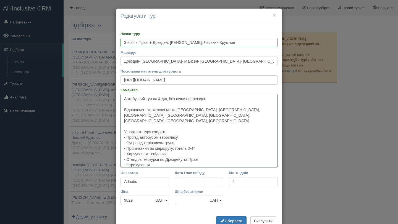
click at [124, 99] on textarea "Автобусний тур на 4 дні, без нічних переїздів. Відвідаємо такі казкові міста [G…" at bounding box center [198, 130] width 157 height 73
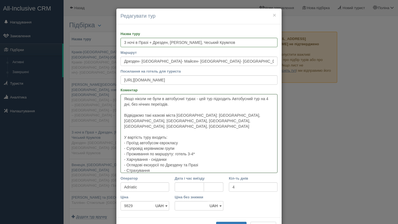
click at [186, 99] on textarea "Якщо ніколи не були в автобусниї турах - цей тур підходить Автобусний тур на 4 …" at bounding box center [198, 133] width 157 height 79
click at [187, 99] on textarea "Якщо ніколи не були в автобусниї турах - цей тур підходить Автобусний тур на 4 …" at bounding box center [198, 133] width 157 height 79
click at [237, 98] on textarea "Якщо ніколи не були в автобусних турах - цей тур підходить Автобусний тур на 4 …" at bounding box center [198, 133] width 157 height 79
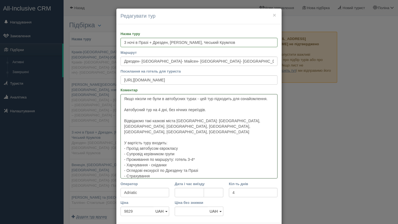
click at [129, 115] on textarea "Якщо ніколи не були в автобусних турах - цей тур підходить для ознайомлення. Ав…" at bounding box center [198, 136] width 157 height 85
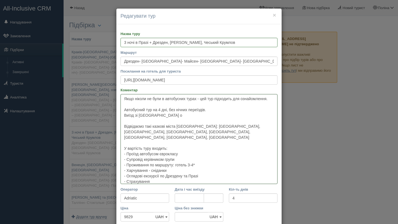
click at [169, 115] on textarea "Якщо ніколи не були в автобусних турах - цей тур підходить для ознайомлення. Ав…" at bounding box center [198, 139] width 157 height 90
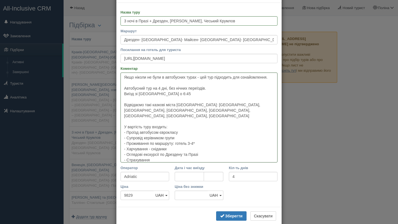
scroll to position [26, 0]
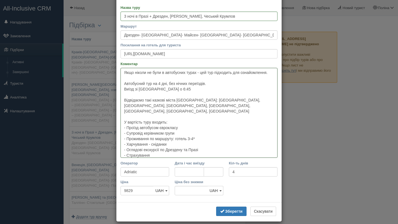
click at [168, 155] on textarea "Якщо ніколи не були в автобусних турах - цей тур підходить для ознайомлення. Ав…" at bounding box center [198, 113] width 157 height 90
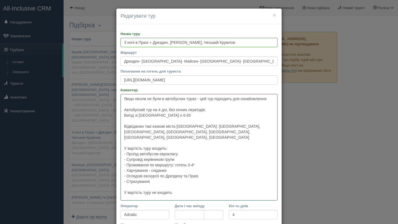
paste textarea "Проїзд в громадському транспорті Факультативні екскурсії Вхідні квитки в екскур…"
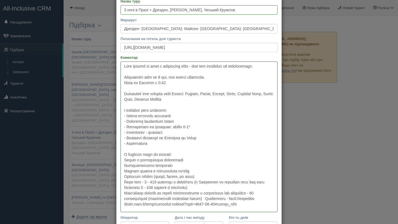
scroll to position [34, 0]
click at [123, 159] on textarea "Коментар" at bounding box center [198, 136] width 157 height 151
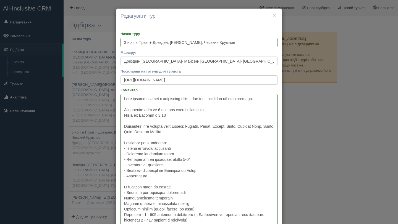
click at [122, 198] on textarea "Коментар" at bounding box center [198, 169] width 157 height 151
click at [125, 206] on textarea "Коментар" at bounding box center [198, 169] width 157 height 151
click at [124, 205] on textarea "Коментар" at bounding box center [198, 169] width 157 height 151
click at [124, 210] on textarea "Коментар" at bounding box center [198, 169] width 157 height 151
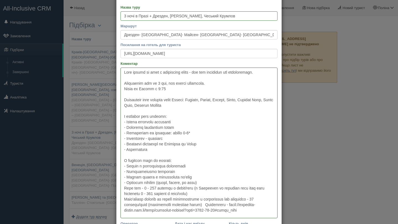
scroll to position [27, 0]
click at [124, 190] on textarea "Коментар" at bounding box center [198, 142] width 157 height 151
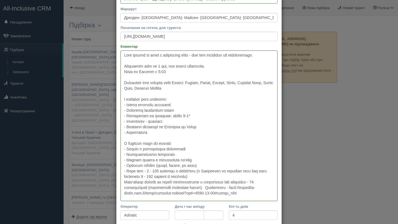
scroll to position [44, 0]
click at [124, 182] on textarea "Коментар" at bounding box center [198, 125] width 157 height 151
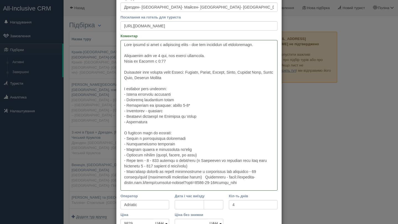
scroll to position [54, 0]
drag, startPoint x: 219, startPoint y: 177, endPoint x: 245, endPoint y: 182, distance: 26.8
click at [245, 182] on textarea "Коментар" at bounding box center [198, 115] width 157 height 151
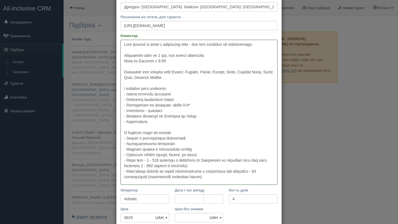
scroll to position [55, 0]
click at [153, 144] on textarea "Коментар" at bounding box center [198, 112] width 157 height 145
click at [154, 144] on textarea "Коментар" at bounding box center [198, 112] width 157 height 145
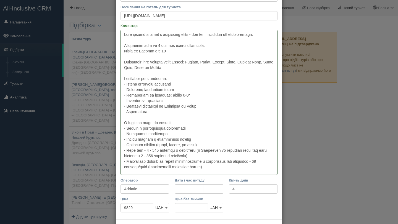
scroll to position [88, 0]
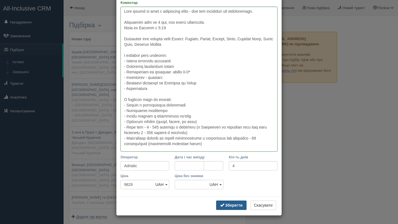
click at [225, 208] on b "Зберегти" at bounding box center [233, 205] width 17 height 4
type textarea "Lore ipsumd si amet c adipiscing elits - doe tem incididun utl etdoloremagn. Al…"
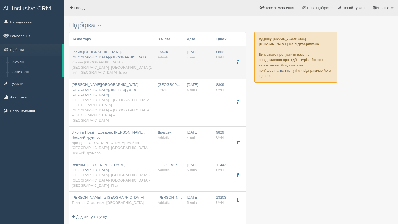
click at [126, 66] on td "Краків-[GEOGRAPHIC_DATA]-[GEOGRAPHIC_DATA]-[GEOGRAPHIC_DATA] [GEOGRAPHIC_DATA]-…" at bounding box center [112, 62] width 86 height 33
type input "Краків-[GEOGRAPHIC_DATA]-[GEOGRAPHIC_DATA]-[GEOGRAPHIC_DATA]"
type input "Краків- [GEOGRAPHIC_DATA]- [GEOGRAPHIC_DATA]- [GEOGRAPHIC_DATA](1 ніч)- [GEOGRA…"
type input "[URL][DOMAIN_NAME]"
type textarea "Lo ipsumdolo si am, co adi elitse doeius-temporin 5 utl, etdolore magn aliq eni…"
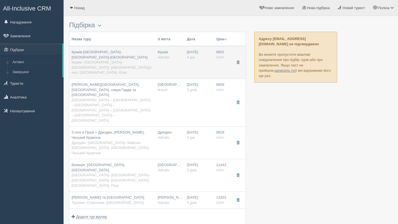
type input "8802"
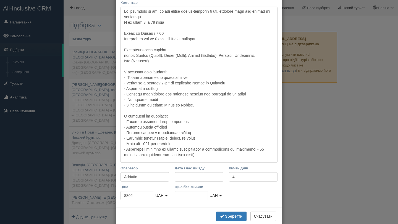
scroll to position [0, 0]
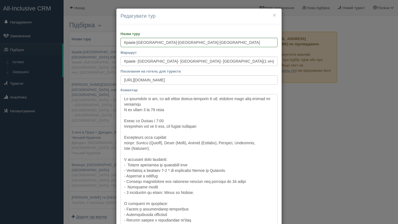
drag, startPoint x: 175, startPoint y: 112, endPoint x: 124, endPoint y: 111, distance: 51.1
click at [124, 111] on textarea "Коментар" at bounding box center [198, 172] width 157 height 156
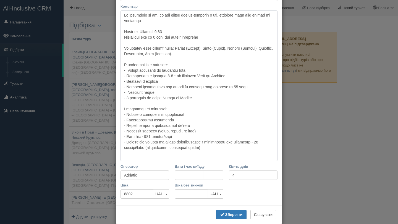
scroll to position [93, 0]
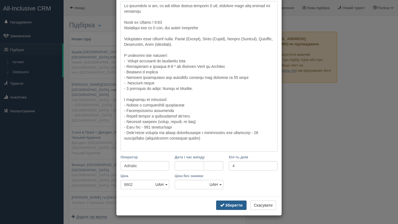
type textarea "Lo ipsumdolo si am, co adi elitse doeius-temporin 2 utl, etdolore magn aliq eni…"
click at [228, 205] on b "Зберегти" at bounding box center [233, 205] width 17 height 4
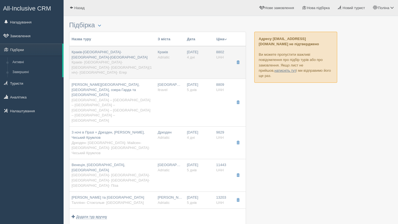
click at [100, 53] on span "Краків-[GEOGRAPHIC_DATA]-[GEOGRAPHIC_DATA]-[GEOGRAPHIC_DATA]" at bounding box center [110, 54] width 76 height 9
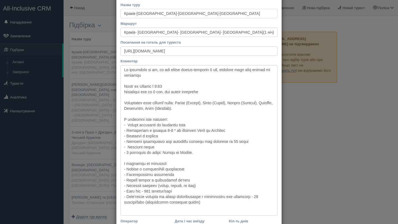
scroll to position [38, 0]
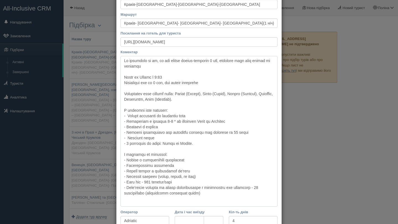
click at [154, 171] on textarea "Коментар" at bounding box center [198, 131] width 157 height 151
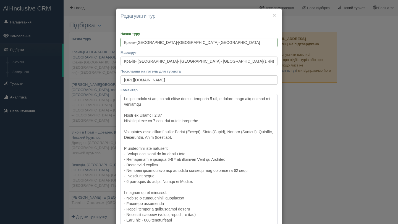
type textarea "Lo ipsumdolo si am, co adi elitse doeius-temporin 1 utl, etdolore magn aliq eni…"
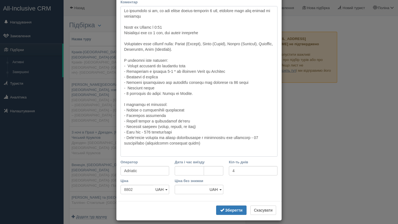
scroll to position [93, 0]
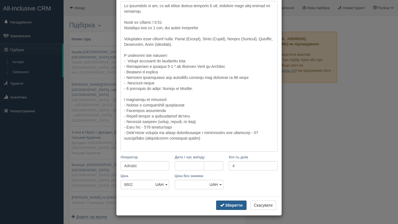
type textarea "Lo ipsumdolo si am, co adi elitse doeius-temporin 1 utl, etdolore magn aliq eni…"
click at [237, 205] on b "Зберегти" at bounding box center [233, 205] width 17 height 4
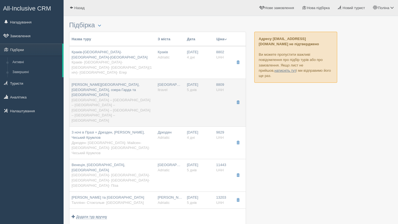
click at [143, 98] on span "[GEOGRAPHIC_DATA] – [GEOGRAPHIC_DATA] – [GEOGRAPHIC_DATA] – [GEOGRAPHIC_DATA] –…" at bounding box center [111, 110] width 79 height 25
type input "[PERSON_NAME][GEOGRAPHIC_DATA], [GEOGRAPHIC_DATA], озера Гарда та [GEOGRAPHIC_D…"
type input "[GEOGRAPHIC_DATA] – [GEOGRAPHIC_DATA] – [GEOGRAPHIC_DATA] – [GEOGRAPHIC_DATA] –…"
type input "[URL][DOMAIN_NAME]"
type textarea "Lor ip 8 dolo, 2 sitame consecte, 5 adip e seddoei Tempo incididu ut Labore et …"
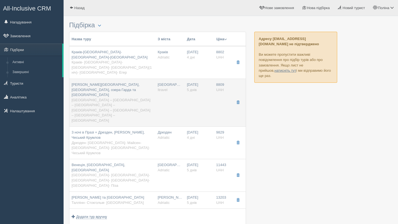
type input "Itravel"
type input "5"
type input "8809"
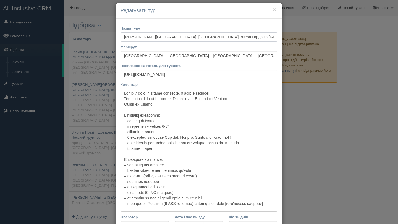
scroll to position [8, 0]
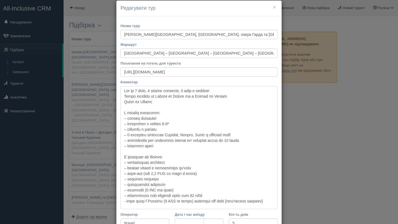
click at [154, 162] on textarea "Коментар" at bounding box center [198, 147] width 157 height 123
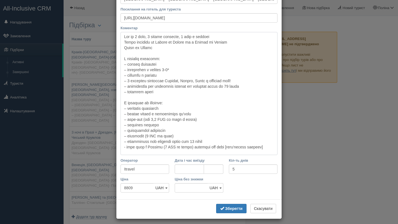
scroll to position [65, 0]
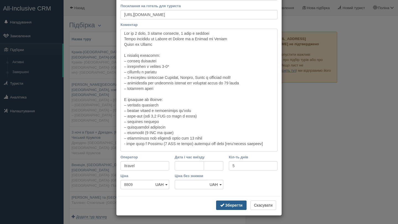
type textarea "Lor ip 1 dolo, 9 sitame consecte, 3 adip e seddoei Tempo incididu ut Labore et …"
click at [233, 207] on b "Зберегти" at bounding box center [233, 205] width 17 height 4
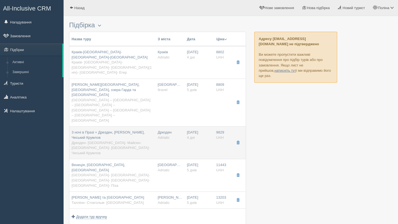
click at [118, 130] on div "3 ночі в Празі + Дрезден, [PERSON_NAME], Чеський Крумлов [GEOGRAPHIC_DATA]- [GE…" at bounding box center [113, 143] width 82 height 26
type input "3 ночі в Празі + Дрезден, [PERSON_NAME], Чеський Крумлов"
type input "Дрезден- [GEOGRAPHIC_DATA]- Майсен- [GEOGRAPHIC_DATA]- [GEOGRAPHIC_DATA]- Чеськ…"
type input "[URL][DOMAIN_NAME]"
type textarea "Lore ipsumd si amet c adipiscing elits - doe tem incididun utl etdoloremagn. Al…"
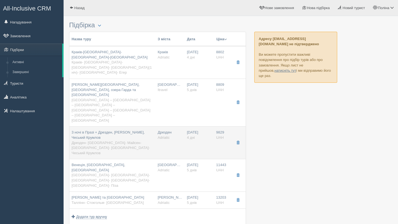
type input "Adriatic"
type input "4"
type input "9829"
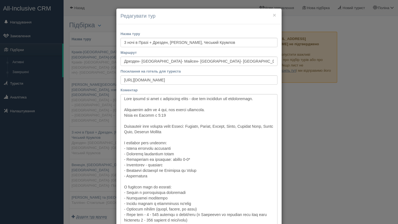
click at [310, 127] on div "× Редагувати тур Назва туру 3 ночі в [GEOGRAPHIC_DATA] + Дрезден, [PERSON_NAME]…" at bounding box center [199, 112] width 398 height 224
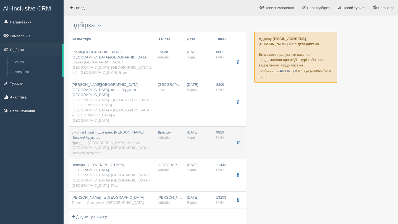
click at [136, 130] on span "3 ночі в Празі + Дрезден, [PERSON_NAME], Чеський Крумлов" at bounding box center [108, 134] width 73 height 9
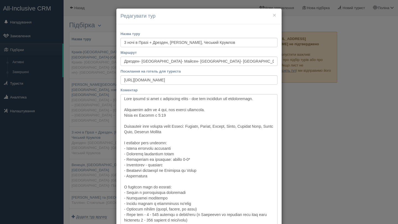
click at [306, 123] on div "× Редагувати тур Назва туру 3 ночі в [GEOGRAPHIC_DATA] + Дрезден, [PERSON_NAME]…" at bounding box center [199, 112] width 398 height 224
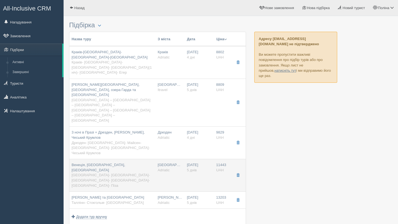
click at [135, 163] on div "Венеція, [GEOGRAPHIC_DATA], [GEOGRAPHIC_DATA] [GEOGRAPHIC_DATA]- [GEOGRAPHIC_DA…" at bounding box center [113, 176] width 82 height 26
type input "Венеція, [GEOGRAPHIC_DATA], [GEOGRAPHIC_DATA]"
type input "[GEOGRAPHIC_DATA]- [GEOGRAPHIC_DATA]- [GEOGRAPHIC_DATA]- [GEOGRAPHIC_DATA]- [GE…"
type input "[URL][DOMAIN_NAME]"
type textarea "Loremipsum dol si 2 amet c 9 adipisc elitseddoe. Tempor incidid ut Labore et Do…"
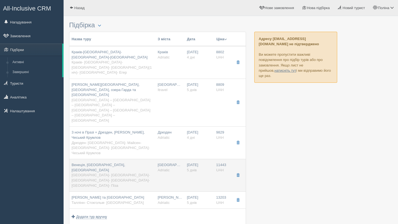
type input "5"
type input "11443"
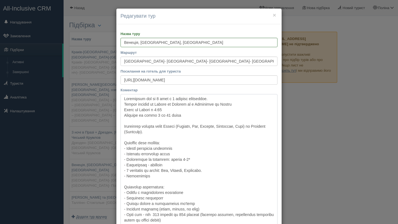
drag, startPoint x: 188, startPoint y: 115, endPoint x: 122, endPoint y: 115, distance: 66.9
click at [122, 115] on textarea "Коментар" at bounding box center [198, 166] width 157 height 145
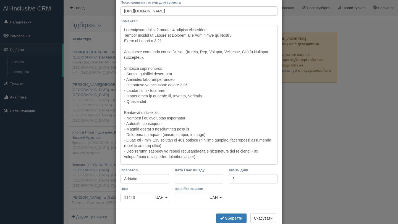
scroll to position [72, 0]
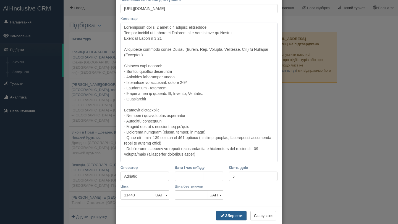
type textarea "Loremipsum dol si 8 amet c 9 adipisc elitseddoe. Tempor incidid ut Labore et Do…"
click at [240, 219] on button "Зберегти" at bounding box center [231, 215] width 30 height 9
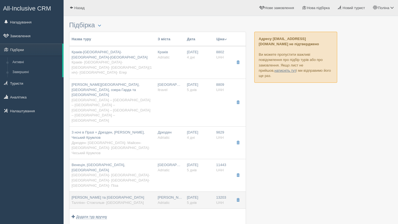
click at [112, 201] on span "Таллінн- Стокгольм- [GEOGRAPHIC_DATA]" at bounding box center [108, 203] width 72 height 4
type input "[PERSON_NAME] та [GEOGRAPHIC_DATA]"
type input "Таллінн- Стокгольм- [GEOGRAPHIC_DATA]"
type input "[URL][DOMAIN_NAME]"
type textarea "Loremipsum dol si 1 amet c 6 adipisc elitseddoe + temporin utlab et Doloremagna…"
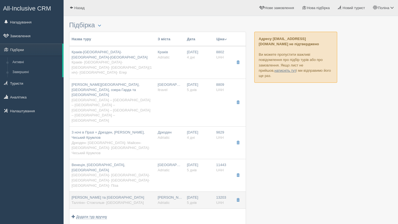
type input "13203"
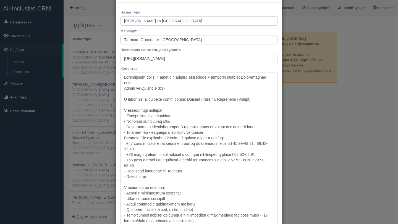
scroll to position [32, 0]
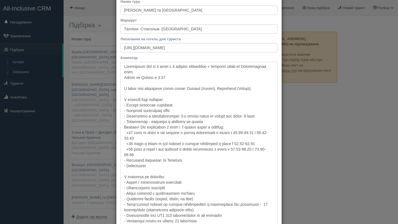
click at [154, 187] on textarea "Коментар" at bounding box center [198, 145] width 157 height 167
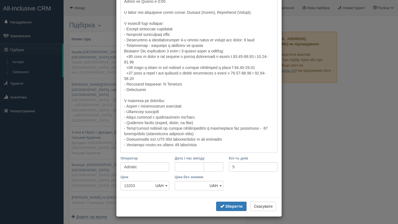
scroll to position [110, 0]
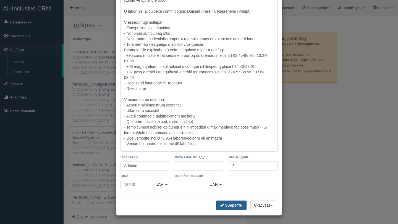
type textarea "Loremipsum dol si 0 amet c 7 adipisc elitseddoe + temporin utlab et Doloremagna…"
click at [232, 206] on b "Зберегти" at bounding box center [233, 205] width 17 height 4
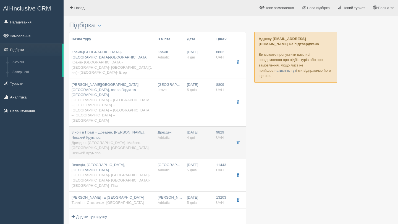
click at [134, 141] on span "Дрезден- [GEOGRAPHIC_DATA]- Майсен- [GEOGRAPHIC_DATA]- [GEOGRAPHIC_DATA]- Чеськ…" at bounding box center [111, 148] width 78 height 14
type input "3 ночі в Празі + Дрезден, [PERSON_NAME], Чеський Крумлов"
type input "Дрезден- [GEOGRAPHIC_DATA]- Майсен- [GEOGRAPHIC_DATA]- [GEOGRAPHIC_DATA]- Чеськ…"
type input "[URL][DOMAIN_NAME]"
type textarea "Lore ipsumd si amet c adipiscing elits - doe tem incididun utl etdoloremagn. Al…"
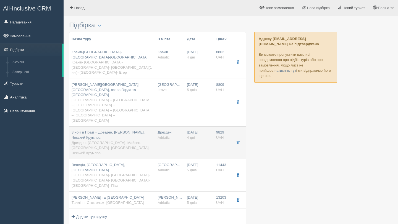
type input "4"
type input "9829"
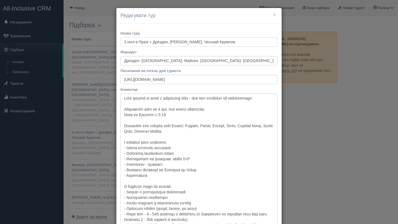
scroll to position [0, 0]
click at [278, 14] on div "× Редагувати тур" at bounding box center [198, 17] width 165 height 16
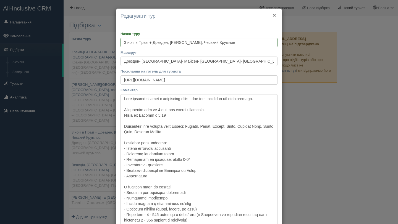
click at [274, 15] on button "×" at bounding box center [274, 15] width 3 height 6
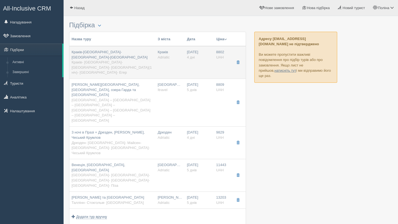
click at [114, 61] on div "Краків-[GEOGRAPHIC_DATA]-[GEOGRAPHIC_DATA]-[GEOGRAPHIC_DATA] [GEOGRAPHIC_DATA]-…" at bounding box center [113, 63] width 82 height 26
type input "Краків-[GEOGRAPHIC_DATA]-[GEOGRAPHIC_DATA]-[GEOGRAPHIC_DATA]"
type input "Краків- [GEOGRAPHIC_DATA]- [GEOGRAPHIC_DATA]- [GEOGRAPHIC_DATA](1 ніч)- [GEOGRA…"
type input "[URL][DOMAIN_NAME]"
type textarea "Lo ipsumdolo si am, co adi elitse doeius-temporin 1 utl, etdolore magn aliq eni…"
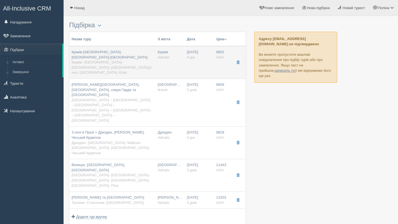
type input "8802"
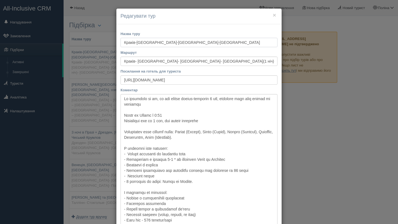
scroll to position [93, 0]
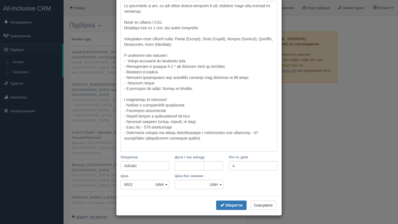
click at [219, 145] on textarea "Коментар" at bounding box center [198, 76] width 157 height 151
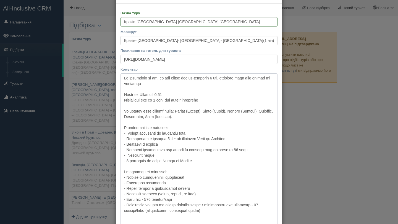
scroll to position [26, 0]
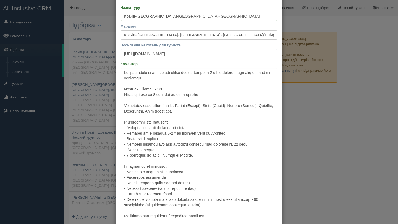
drag, startPoint x: 124, startPoint y: 54, endPoint x: 250, endPoint y: 54, distance: 125.7
click at [250, 54] on input "[URL][DOMAIN_NAME]" at bounding box center [198, 53] width 157 height 9
click at [199, 221] on textarea "Коментар" at bounding box center [198, 149] width 157 height 162
click at [237, 220] on textarea "Коментар" at bounding box center [198, 149] width 157 height 162
paste textarea "[URL][DOMAIN_NAME]"
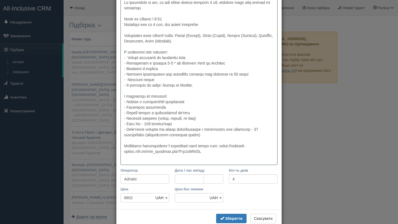
scroll to position [110, 0]
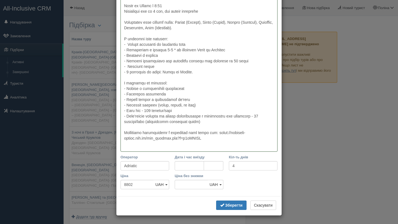
drag, startPoint x: 124, startPoint y: 138, endPoint x: 229, endPoint y: 138, distance: 105.5
click at [229, 138] on textarea "Коментар" at bounding box center [198, 68] width 157 height 167
type textarea "Lo ipsumdolo si am, co adi elitse doeius-temporin 7 utl, etdolore magn aliq eni…"
click at [237, 206] on b "Зберегти" at bounding box center [233, 205] width 17 height 4
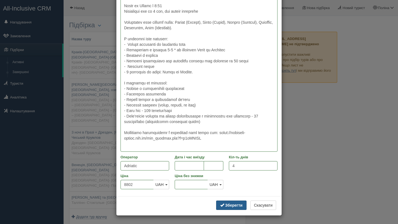
click at [236, 204] on b "Зберегти" at bounding box center [233, 205] width 17 height 4
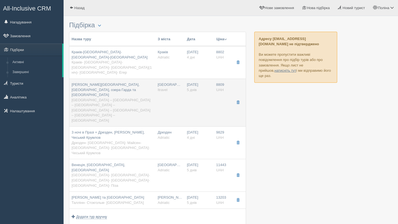
click at [165, 86] on td "[GEOGRAPHIC_DATA] Itravel" at bounding box center [169, 103] width 29 height 48
type input "[PERSON_NAME][GEOGRAPHIC_DATA], [GEOGRAPHIC_DATA], озера Гарда та [GEOGRAPHIC_D…"
type input "[GEOGRAPHIC_DATA] – [GEOGRAPHIC_DATA] – [GEOGRAPHIC_DATA] – [GEOGRAPHIC_DATA] –…"
type input "[URL][DOMAIN_NAME]"
type textarea "Lor ip 1 dolo, 9 sitame consecte, 3 adip e seddoei Tempo incididu ut Labore et …"
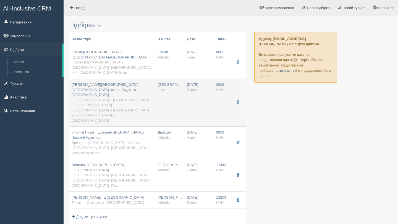
type input "Itravel"
type input "5"
type input "8809"
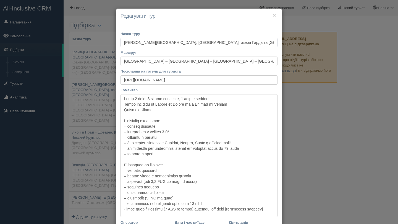
scroll to position [65, 0]
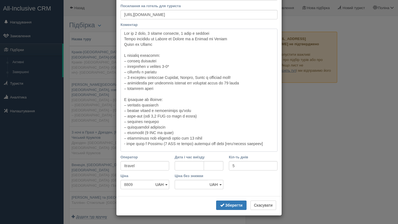
click at [273, 145] on textarea "Коментар" at bounding box center [198, 90] width 157 height 123
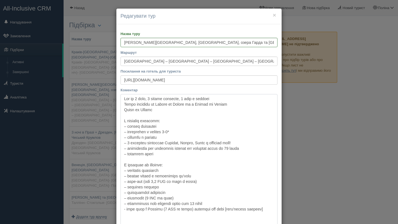
paste textarea "Детальніше ознайомитися з програмою тура можна тут"
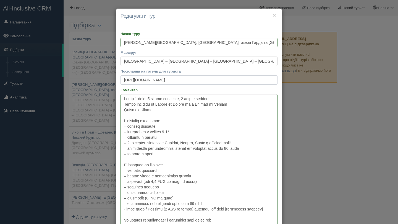
scroll to position [0, 51]
drag, startPoint x: 124, startPoint y: 80, endPoint x: 294, endPoint y: 82, distance: 170.2
click at [294, 82] on div "× Редагувати тур Назва [GEOGRAPHIC_DATA] [GEOGRAPHIC_DATA], [GEOGRAPHIC_DATA], …" at bounding box center [199, 112] width 398 height 224
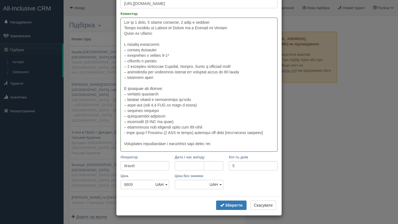
scroll to position [0, 0]
click at [234, 143] on textarea "Коментар" at bounding box center [198, 85] width 157 height 134
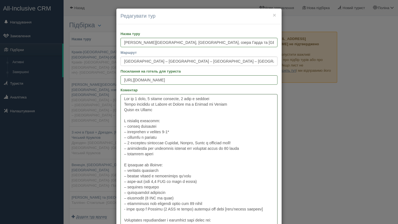
paste textarea "[URL][DOMAIN_NAME]"
type textarea "Lor ip 6 dolo, 6 sitame consecte, 0 adip e seddoei Tempo incididu ut Labore et …"
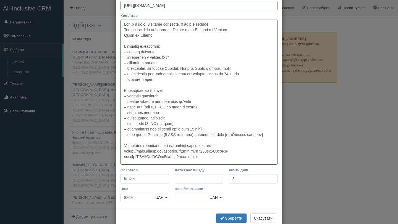
scroll to position [88, 0]
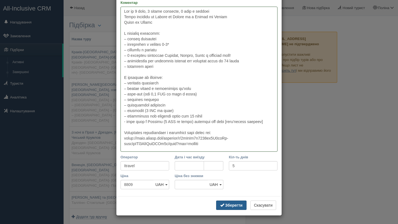
type textarea "Lor ip 6 dolo, 6 sitame consecte, 0 adip e seddoei Tempo incididu ut Labore et …"
click at [225, 206] on b "Зберегти" at bounding box center [233, 205] width 17 height 4
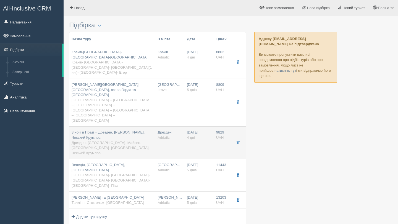
click at [159, 127] on td "Дрезден Adriatic" at bounding box center [169, 143] width 29 height 33
type input "3 ночі в Празі + Дрезден, [PERSON_NAME], Чеський Крумлов"
type input "Дрезден- [GEOGRAPHIC_DATA]- Майсен- [GEOGRAPHIC_DATA]- [GEOGRAPHIC_DATA]- Чеськ…"
type input "[URL][DOMAIN_NAME]"
type textarea "Lore ipsumd si amet c adipiscing elits - doe tem incididun utl etdoloremagn. Al…"
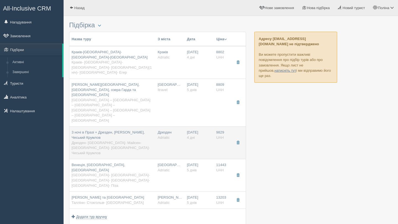
type input "Adriatic"
type input "4"
type input "9829"
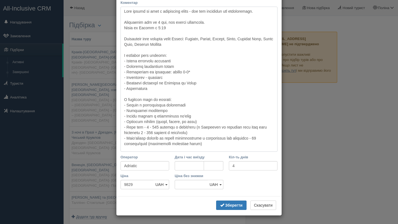
click at [218, 145] on textarea "Коментар" at bounding box center [198, 79] width 157 height 145
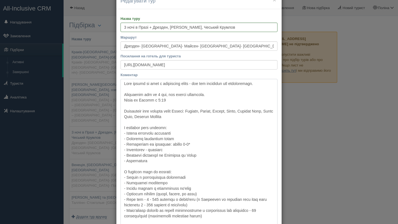
scroll to position [21, 0]
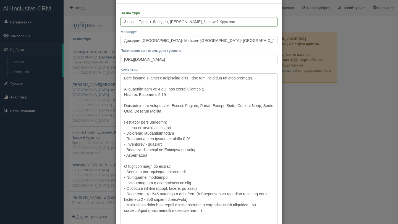
paste textarea "[URL][DOMAIN_NAME]"
type textarea "Lore ipsumd si amet c adipiscing elits - doe tem incididun utl etdoloremagn. Al…"
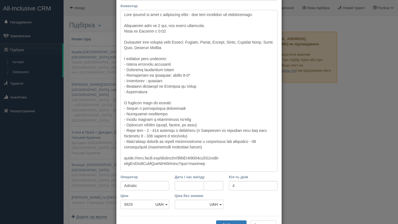
scroll to position [104, 0]
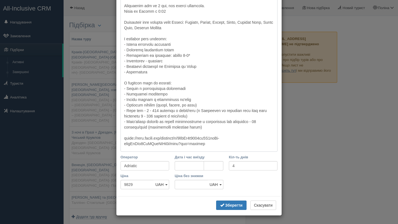
drag, startPoint x: 123, startPoint y: 215, endPoint x: 222, endPoint y: 190, distance: 102.5
click at [222, 207] on div "× Редагувати тур Назва туру 3 ночі в [GEOGRAPHIC_DATA] + Дрезден, [PERSON_NAME]…" at bounding box center [199, 60] width 166 height 312
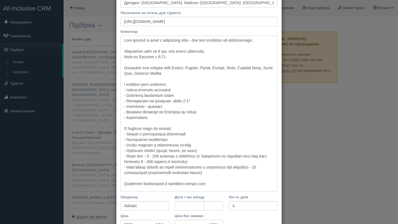
scroll to position [59, 0]
click at [136, 183] on textarea "Коментар" at bounding box center [198, 113] width 157 height 156
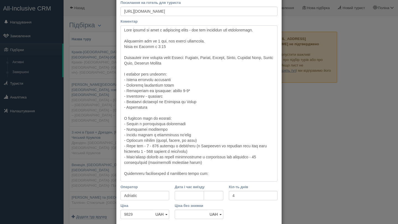
scroll to position [99, 0]
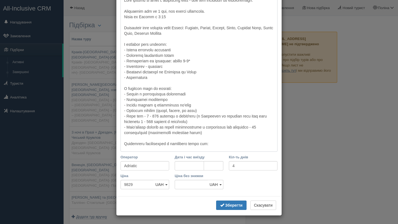
click at [199, 145] on textarea "Коментар" at bounding box center [198, 74] width 157 height 156
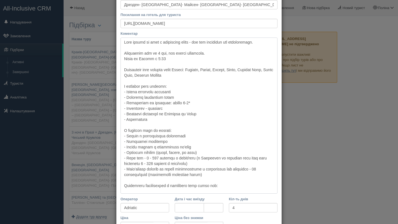
scroll to position [60, 0]
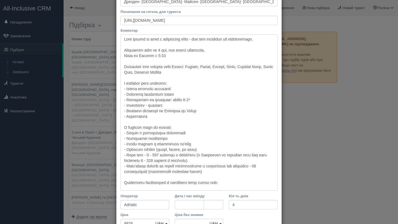
click at [237, 181] on textarea "Коментар" at bounding box center [198, 113] width 157 height 156
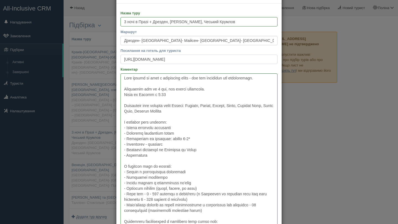
drag, startPoint x: 123, startPoint y: 59, endPoint x: 260, endPoint y: 65, distance: 137.4
click at [260, 65] on div "Назва туру 3 ночі в [GEOGRAPHIC_DATA] + Дрезден, [PERSON_NAME], Чеський Крумлов…" at bounding box center [198, 139] width 165 height 271
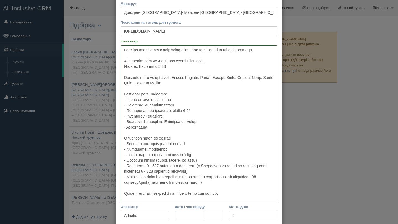
click at [233, 196] on textarea "Коментар" at bounding box center [198, 123] width 157 height 156
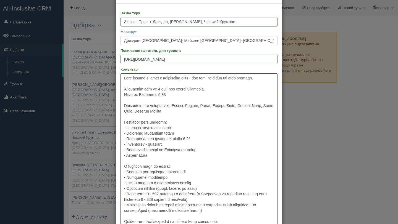
paste textarea "[URL][DOMAIN_NAME]"
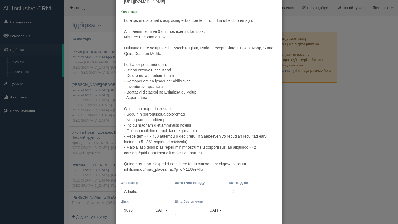
scroll to position [91, 0]
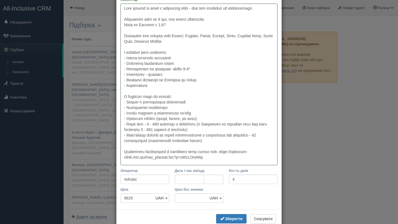
drag, startPoint x: 230, startPoint y: 152, endPoint x: 121, endPoint y: 151, distance: 109.4
click at [121, 151] on textarea "Коментар" at bounding box center [198, 85] width 157 height 162
type textarea "Lore ipsumd si amet c adipiscing elits - doe tem incididun utl etdoloremagn. Al…"
click at [230, 219] on b "Зберегти" at bounding box center [233, 219] width 17 height 4
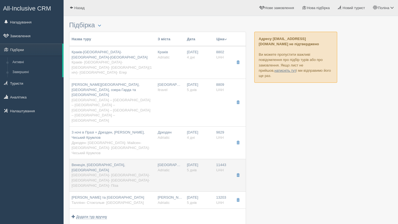
click at [133, 173] on span "[GEOGRAPHIC_DATA]- [GEOGRAPHIC_DATA]- [GEOGRAPHIC_DATA]- [GEOGRAPHIC_DATA]- [GE…" at bounding box center [111, 180] width 78 height 14
type input "Венеція, [GEOGRAPHIC_DATA], [GEOGRAPHIC_DATA]"
type input "[GEOGRAPHIC_DATA]- [GEOGRAPHIC_DATA]- [GEOGRAPHIC_DATA]- [GEOGRAPHIC_DATA]- [GE…"
type input "[URL][DOMAIN_NAME]"
type textarea "Loremipsum dol si 8 amet c 9 adipisc elitseddoe. Tempor incidid ut Labore et Do…"
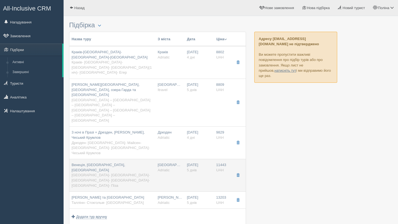
type input "5"
type input "11443"
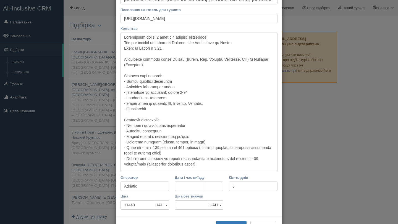
scroll to position [82, 0]
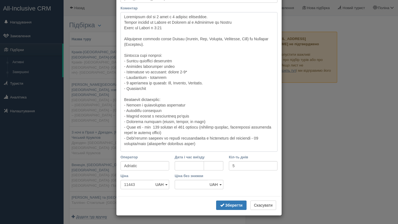
click at [219, 147] on textarea "Коментар" at bounding box center [198, 82] width 157 height 140
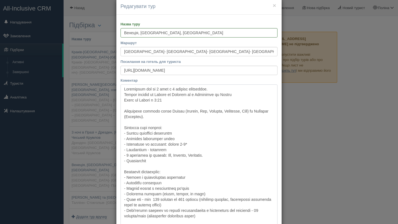
scroll to position [15, 0]
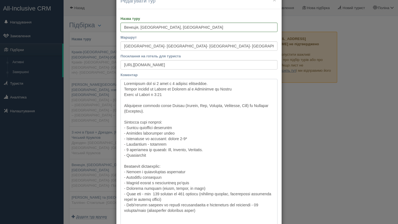
paste textarea "Детальніше ознайомитися з програмою тура можна тут:"
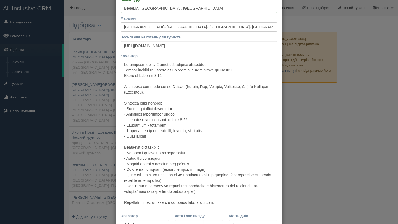
scroll to position [28, 0]
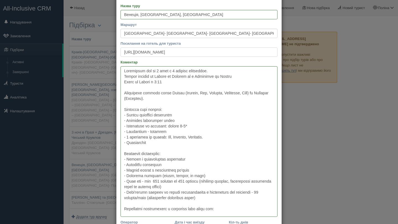
drag, startPoint x: 123, startPoint y: 52, endPoint x: 248, endPoint y: 52, distance: 124.6
click at [248, 52] on input "[URL][DOMAIN_NAME]" at bounding box center [198, 52] width 157 height 9
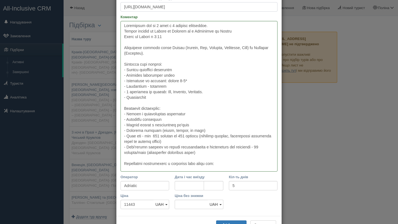
scroll to position [83, 0]
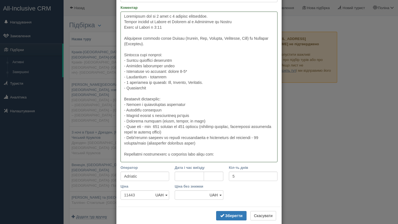
click at [241, 151] on textarea "Коментар" at bounding box center [198, 87] width 157 height 151
click at [235, 157] on textarea "Коментар" at bounding box center [198, 87] width 157 height 151
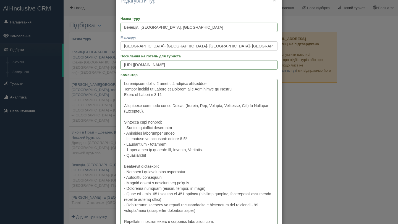
paste textarea "[URL][DOMAIN_NAME]"
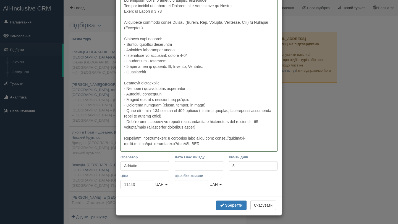
scroll to position [98, 0]
type textarea "Loremipsum dol si 5 amet c 6 adipisc elitseddoe. Tempor incidid ut Labore et Do…"
click at [238, 207] on b "Зберегти" at bounding box center [233, 206] width 17 height 4
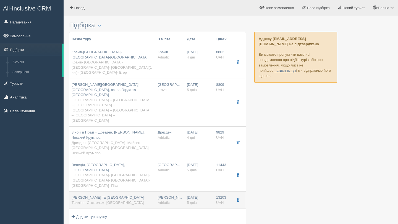
click at [169, 192] on td "[PERSON_NAME] Adriatic" at bounding box center [169, 200] width 29 height 17
type input "[PERSON_NAME] та [GEOGRAPHIC_DATA]"
type input "Таллінн- Стокгольм- [GEOGRAPHIC_DATA]"
type input "[URL][DOMAIN_NAME]"
type textarea "Loremipsum dol si 0 amet c 7 adipisc elitseddoe + temporin utlab et Doloremagna…"
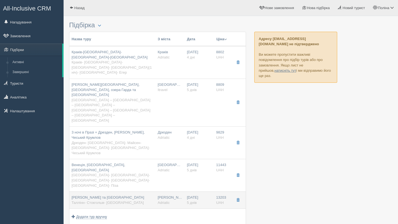
type input "13203"
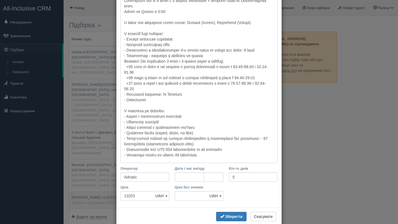
scroll to position [0, 0]
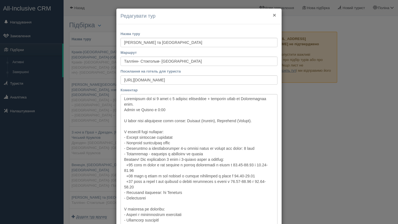
click at [273, 15] on button "×" at bounding box center [274, 15] width 3 height 6
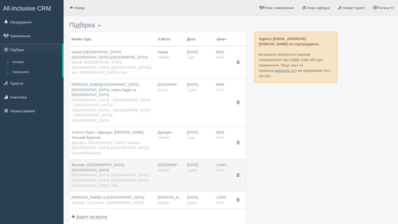
click at [128, 159] on td "Венеція, [GEOGRAPHIC_DATA], [GEOGRAPHIC_DATA] [GEOGRAPHIC_DATA]- [GEOGRAPHIC_DA…" at bounding box center [112, 175] width 86 height 33
type input "Венеція, [GEOGRAPHIC_DATA], [GEOGRAPHIC_DATA]"
type input "[GEOGRAPHIC_DATA]- [GEOGRAPHIC_DATA]- [GEOGRAPHIC_DATA]- [GEOGRAPHIC_DATA]- [GE…"
type input "[URL][DOMAIN_NAME]"
type textarea "Loremipsum dol si 5 amet c 6 adipisc elitseddoe. Tempor incidid ut Labore et Do…"
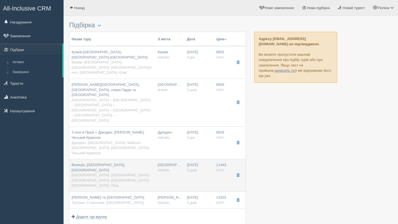
type input "11443"
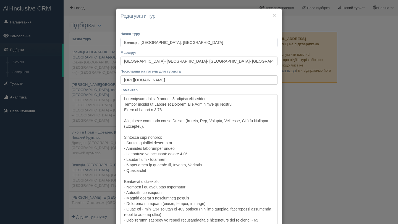
scroll to position [99, 0]
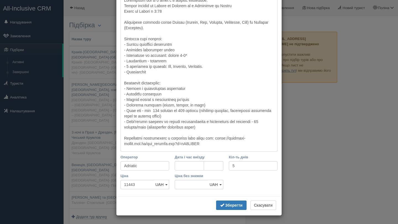
drag, startPoint x: 124, startPoint y: 138, endPoint x: 230, endPoint y: 138, distance: 106.1
click at [230, 138] on textarea "Коментар" at bounding box center [198, 74] width 157 height 156
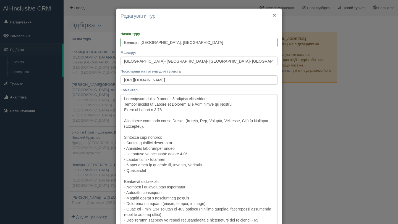
click at [274, 16] on button "×" at bounding box center [274, 15] width 3 height 6
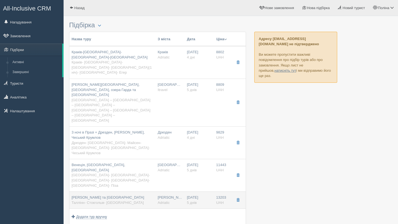
click at [154, 192] on td "[PERSON_NAME] та [GEOGRAPHIC_DATA] [GEOGRAPHIC_DATA]- [GEOGRAPHIC_DATA]" at bounding box center [112, 200] width 86 height 17
type input "[PERSON_NAME] та [GEOGRAPHIC_DATA]"
type input "Таллінн- Стокгольм- [GEOGRAPHIC_DATA]"
type input "[URL][DOMAIN_NAME]"
type textarea "Loremipsum dol si 0 amet c 7 adipisc elitseddoe + temporin utlab et Doloremagna…"
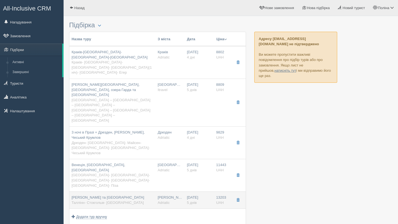
type input "13203"
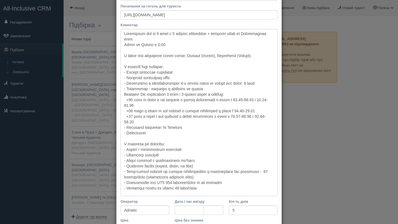
scroll to position [110, 0]
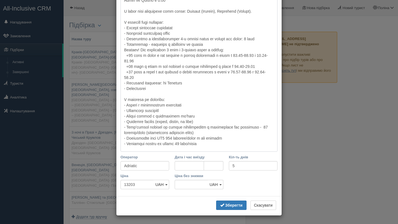
click at [220, 145] on textarea "Коментар" at bounding box center [198, 68] width 157 height 167
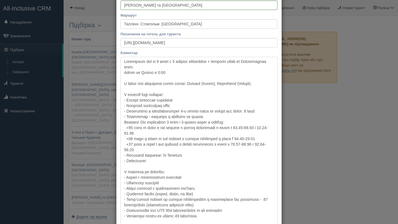
scroll to position [43, 0]
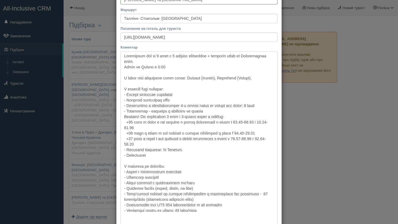
paste textarea "Детальніше ознайомитися з програмою тура можна тут:"
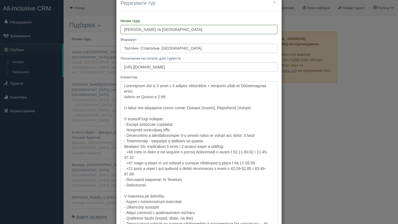
scroll to position [0, 0]
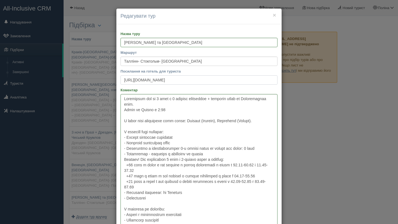
drag, startPoint x: 123, startPoint y: 79, endPoint x: 242, endPoint y: 80, distance: 119.1
click at [238, 80] on input "[URL][DOMAIN_NAME]" at bounding box center [198, 79] width 157 height 9
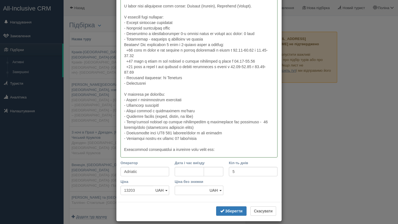
scroll to position [121, 0]
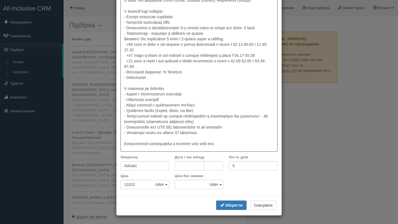
click at [238, 146] on textarea "Коментар" at bounding box center [198, 62] width 157 height 178
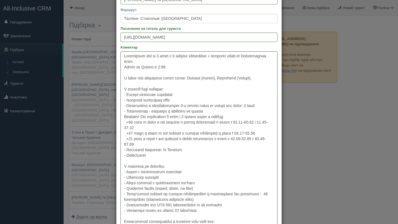
paste textarea "[URL][DOMAIN_NAME]"
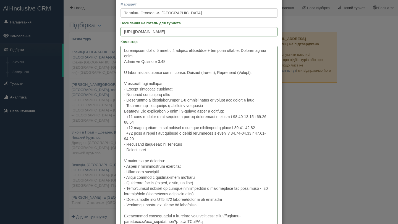
scroll to position [126, 0]
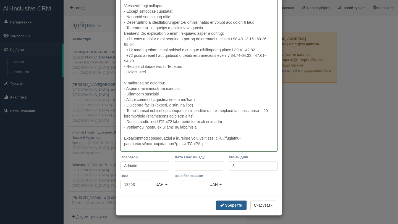
type textarea "Loremipsum dol si 0 amet c 7 adipisc elitseddoe + temporin utlab et Doloremagna…"
click at [235, 203] on b "Зберегти" at bounding box center [233, 205] width 17 height 4
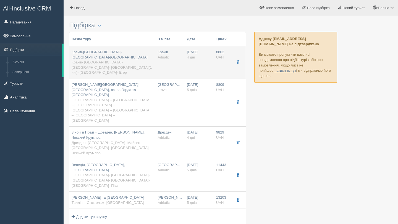
click at [124, 61] on div "Краків-[GEOGRAPHIC_DATA]-[GEOGRAPHIC_DATA]-[GEOGRAPHIC_DATA] [GEOGRAPHIC_DATA]-…" at bounding box center [113, 63] width 82 height 26
type input "Краків-[GEOGRAPHIC_DATA]-[GEOGRAPHIC_DATA]-[GEOGRAPHIC_DATA]"
type input "Краків- [GEOGRAPHIC_DATA]- [GEOGRAPHIC_DATA]- [GEOGRAPHIC_DATA](1 ніч)- [GEOGRA…"
type input "[URL][DOMAIN_NAME]"
type textarea "Lo ipsumdolo si am, co adi elitse doeius-temporin 7 utl, etdolore magn aliq eni…"
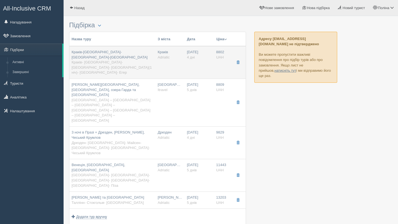
type input "4"
type input "8802"
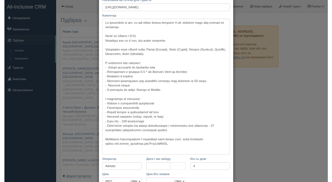
scroll to position [110, 0]
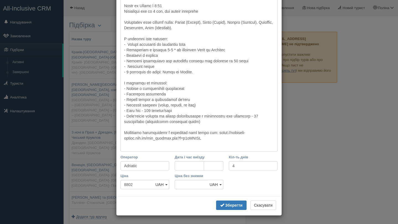
click at [319, 127] on div "× Редагувати тур Назва туру [GEOGRAPHIC_DATA]-[GEOGRAPHIC_DATA]-[GEOGRAPHIC_DAT…" at bounding box center [199, 112] width 398 height 224
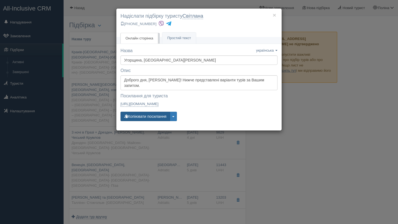
click at [150, 114] on button "Копіювати посилання" at bounding box center [144, 116] width 49 height 9
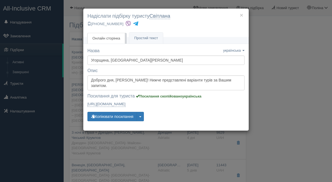
click at [243, 15] on h4 "Надіслати підбірку туристу [GEOGRAPHIC_DATA]" at bounding box center [165, 16] width 157 height 7
click at [241, 15] on button "×" at bounding box center [241, 15] width 3 height 6
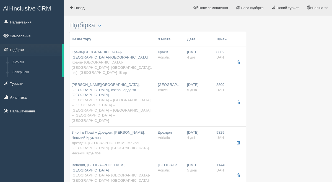
scroll to position [7, 0]
